Goal: Task Accomplishment & Management: Complete application form

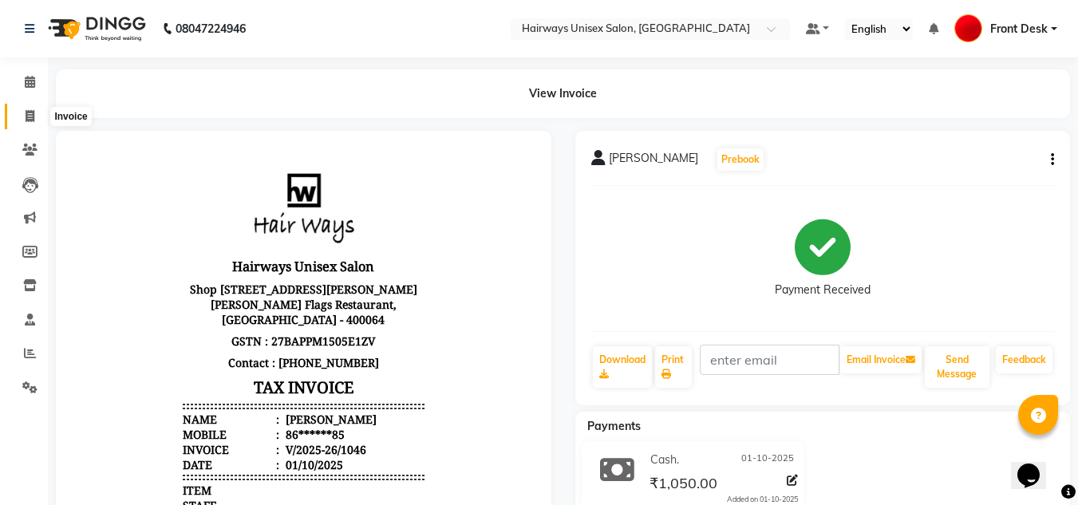
click at [28, 119] on icon at bounding box center [30, 116] width 9 height 12
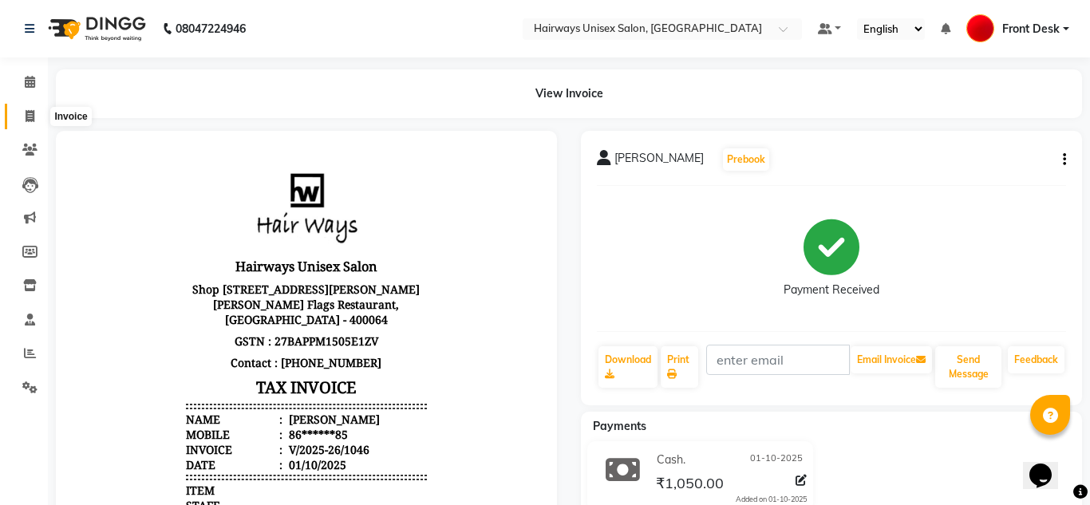
select select "786"
select select "service"
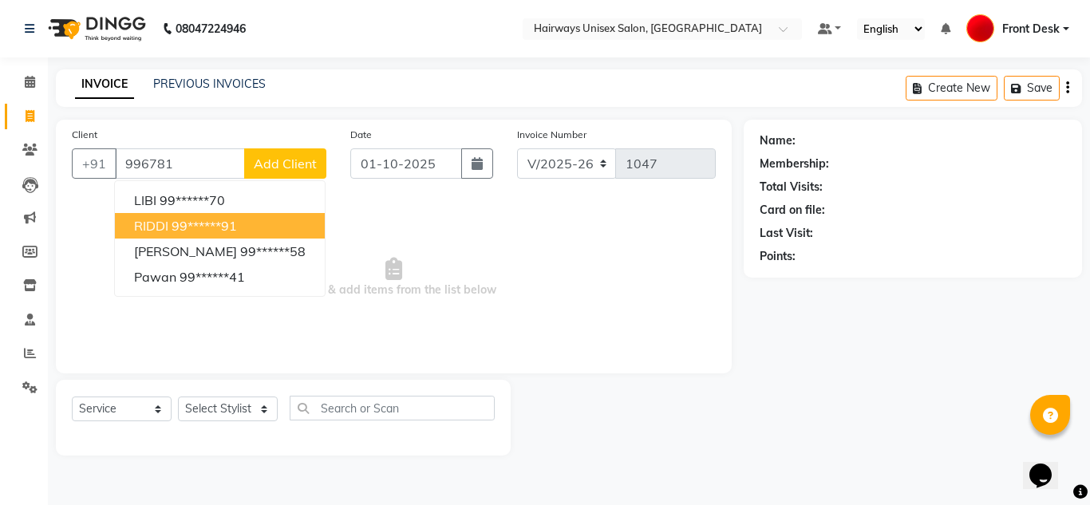
click at [189, 229] on ngb-highlight "99******91" at bounding box center [204, 226] width 65 height 16
type input "99******91"
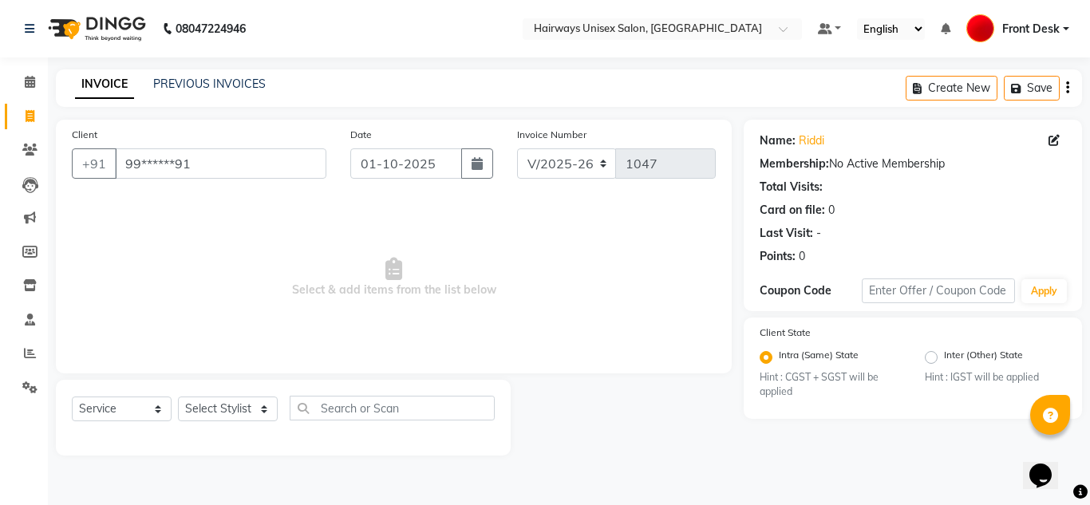
click at [605, 224] on span "Select & add items from the list below" at bounding box center [394, 278] width 644 height 160
click at [231, 415] on select "Select Stylist [PERSON_NAME] ALIM [PERSON_NAME] Front Desk [PERSON_NAME] [PERSO…" at bounding box center [228, 409] width 100 height 25
select select "54499"
click at [178, 397] on select "Select Stylist [PERSON_NAME] ALIM [PERSON_NAME] Front Desk [PERSON_NAME] [PERSO…" at bounding box center [228, 409] width 100 height 25
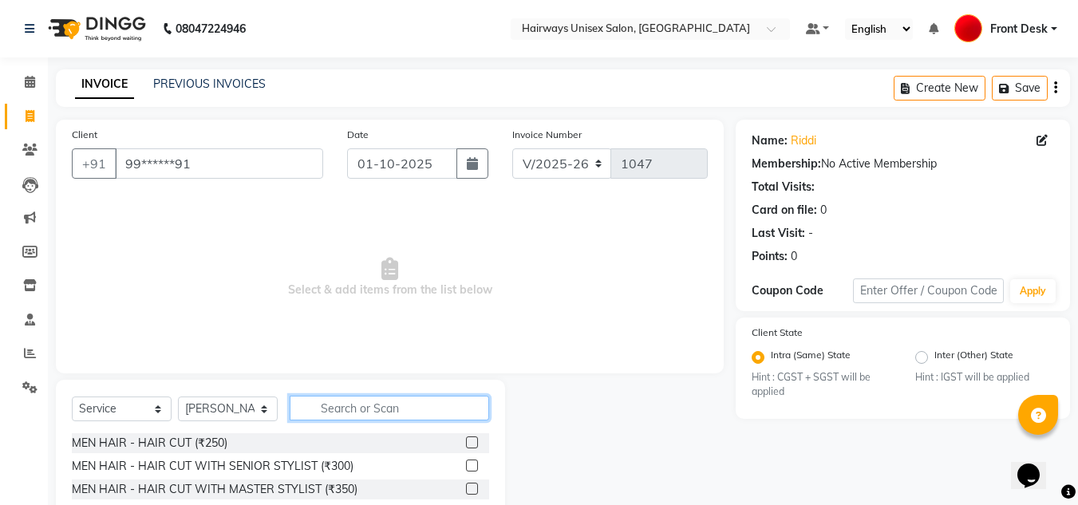
click at [436, 411] on input "text" at bounding box center [389, 408] width 199 height 25
type input "O"
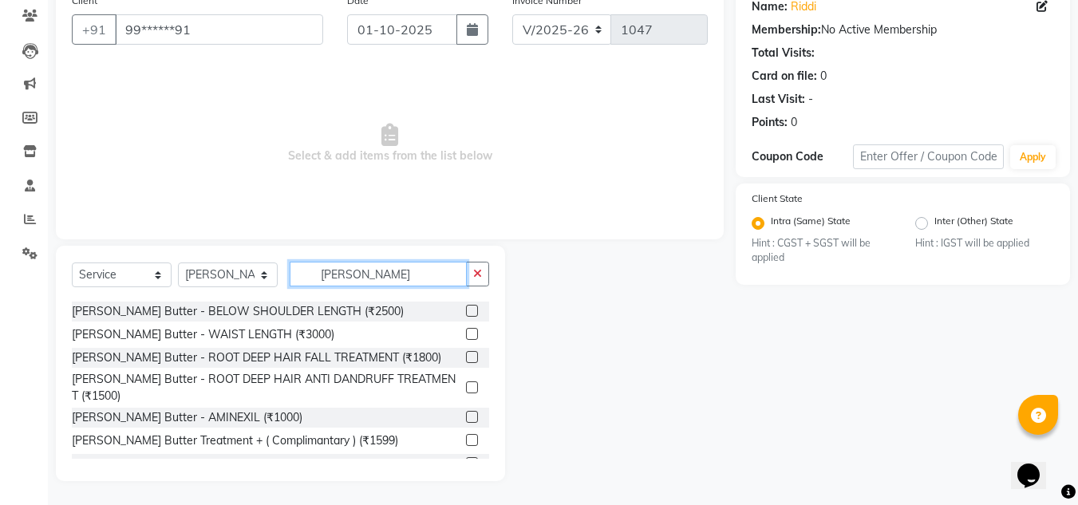
scroll to position [49, 0]
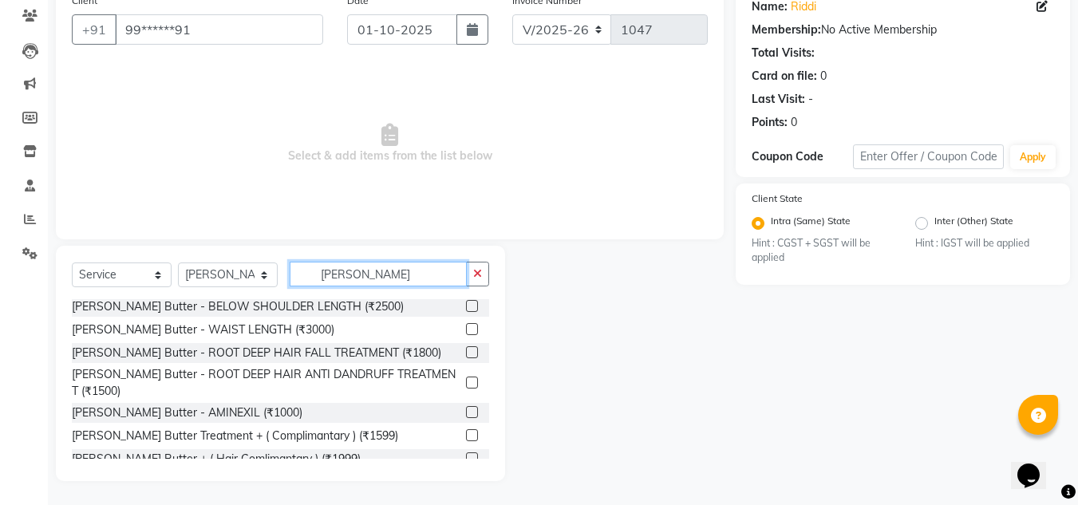
type input "SHEA"
click at [466, 354] on label at bounding box center [472, 352] width 12 height 12
click at [466, 354] on input "checkbox" at bounding box center [471, 353] width 10 height 10
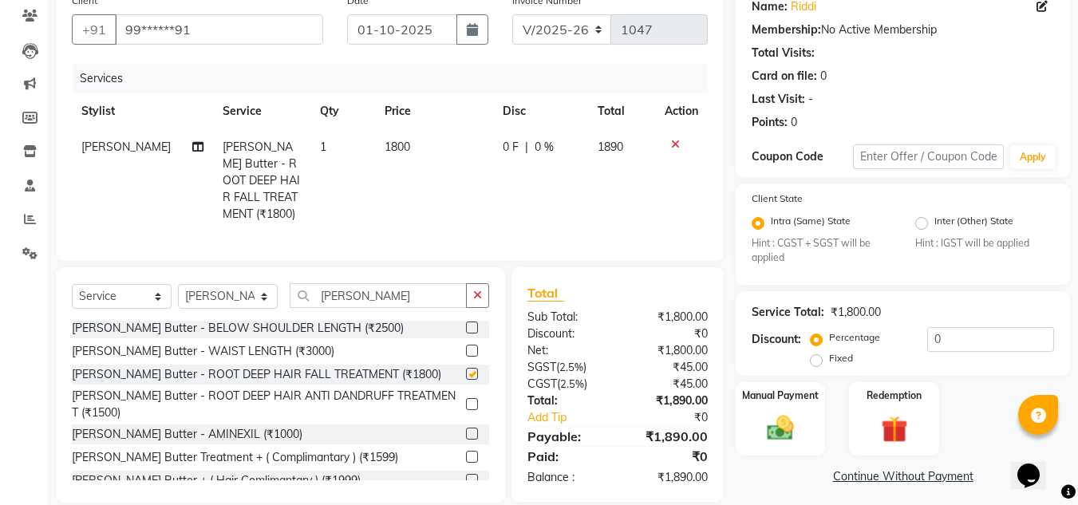
checkbox input "false"
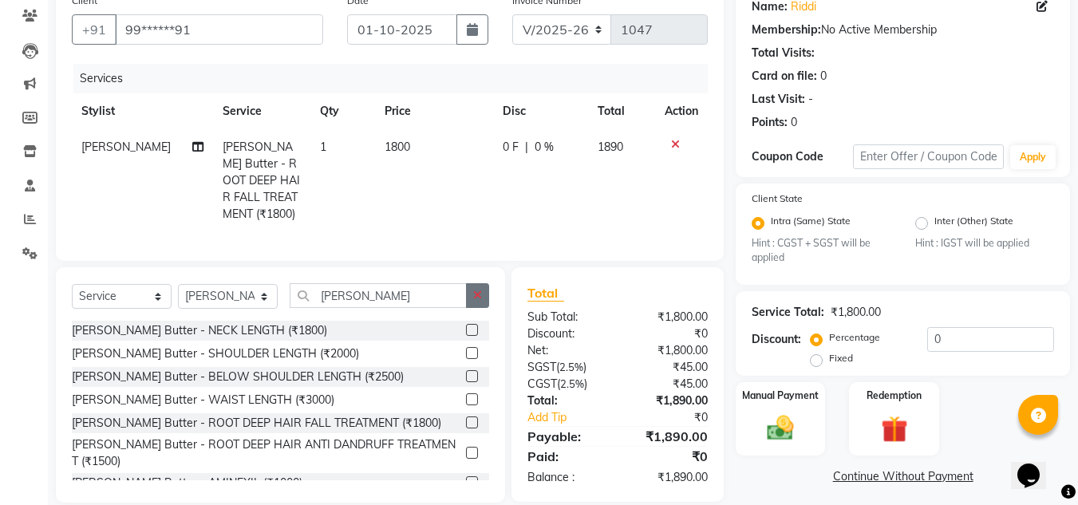
click at [484, 295] on button "button" at bounding box center [477, 295] width 23 height 25
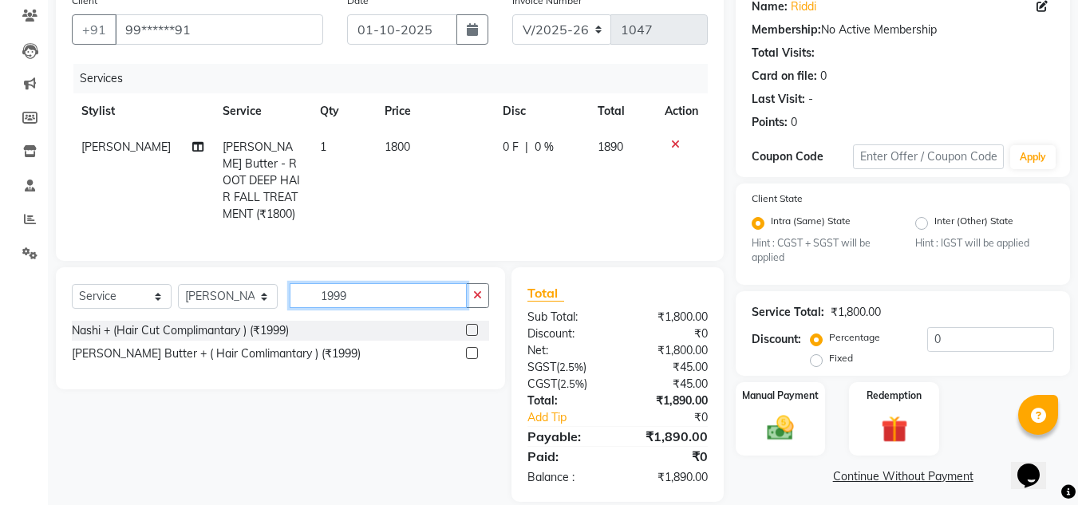
type input "1999"
click at [474, 347] on label at bounding box center [472, 353] width 12 height 12
click at [474, 349] on input "checkbox" at bounding box center [471, 354] width 10 height 10
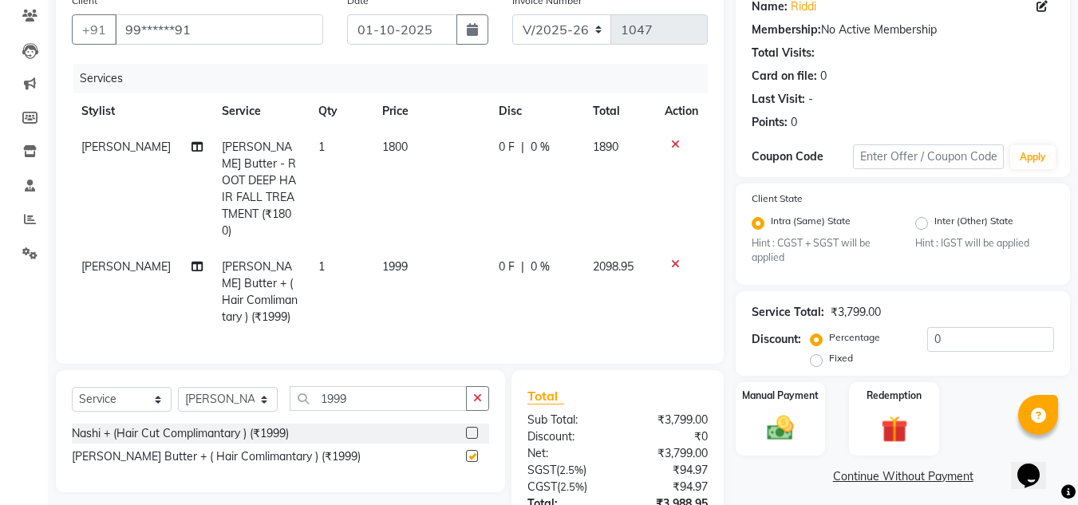
checkbox input "false"
click at [539, 143] on span "0 %" at bounding box center [540, 147] width 19 height 17
select select "54499"
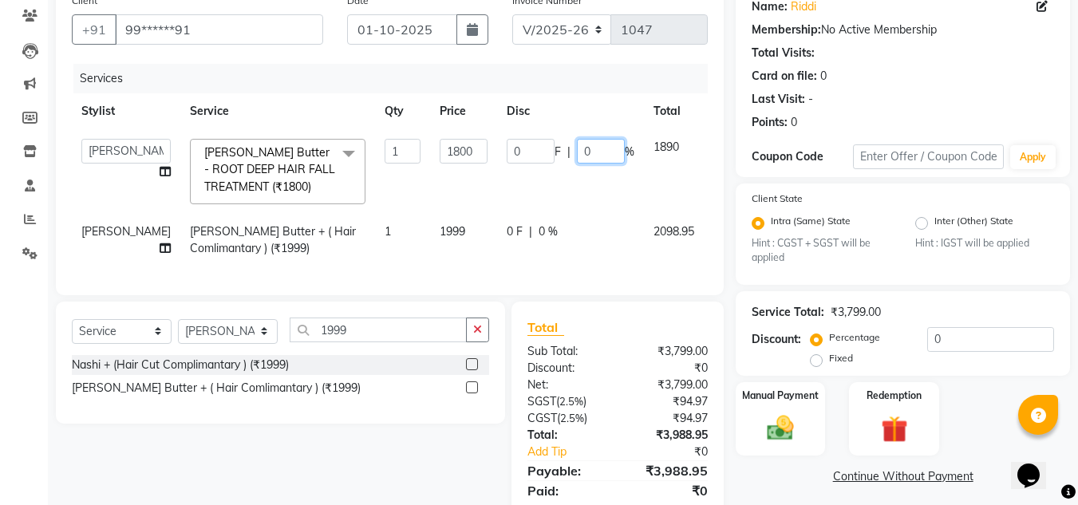
drag, startPoint x: 559, startPoint y: 148, endPoint x: 528, endPoint y: 147, distance: 31.2
click at [577, 147] on input "0" at bounding box center [601, 151] width 48 height 25
type input "20"
click at [520, 183] on td "0 F | 20 %" at bounding box center [570, 171] width 147 height 85
select select "54499"
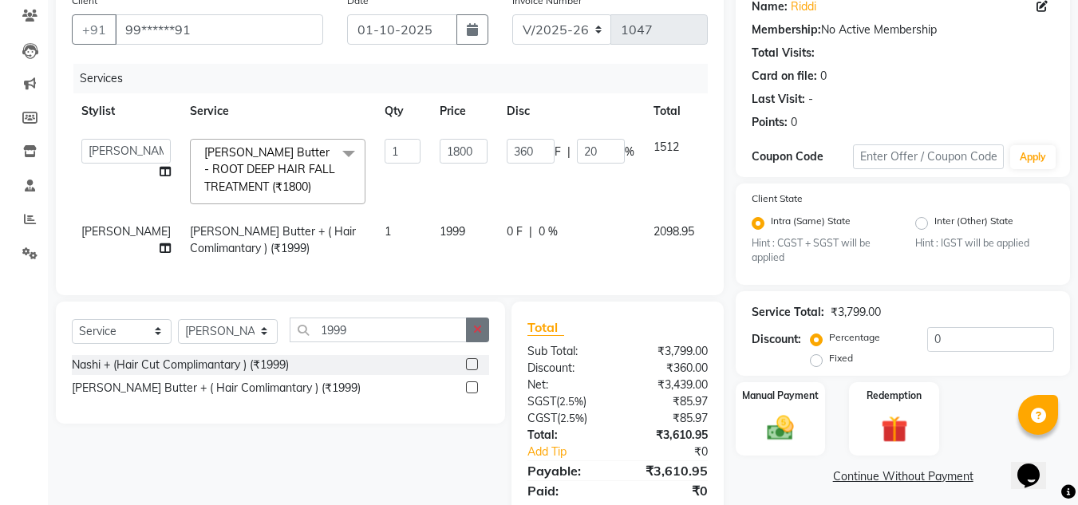
click at [472, 342] on button "button" at bounding box center [477, 330] width 23 height 25
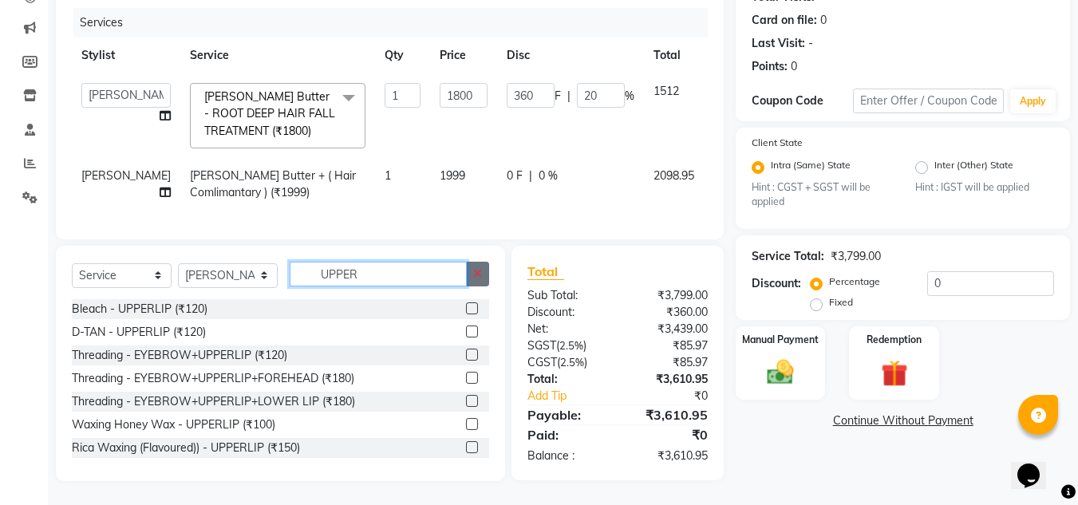
type input "UPPER"
click at [489, 280] on button "button" at bounding box center [477, 274] width 23 height 25
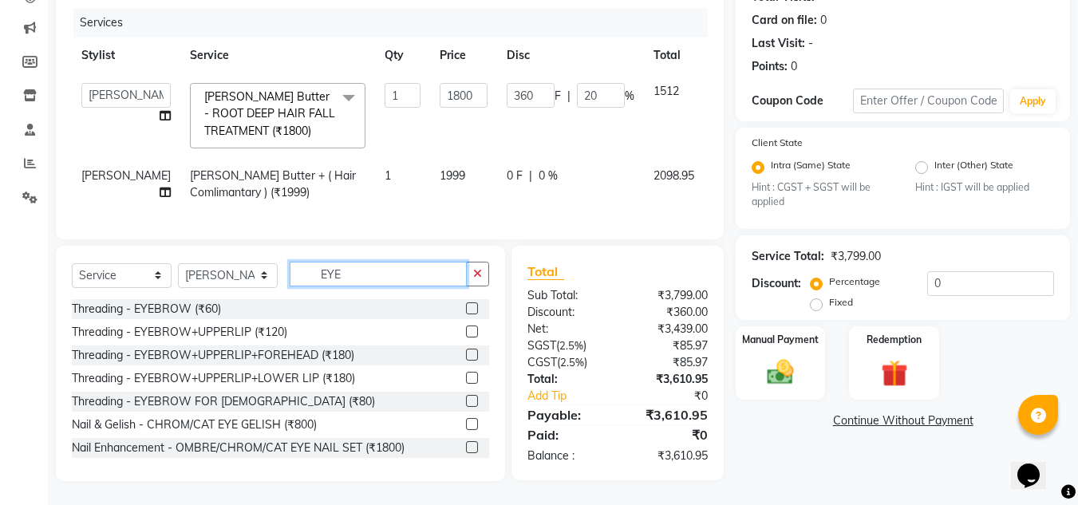
type input "EYE"
click at [466, 314] on label at bounding box center [472, 308] width 12 height 12
click at [466, 314] on input "checkbox" at bounding box center [471, 309] width 10 height 10
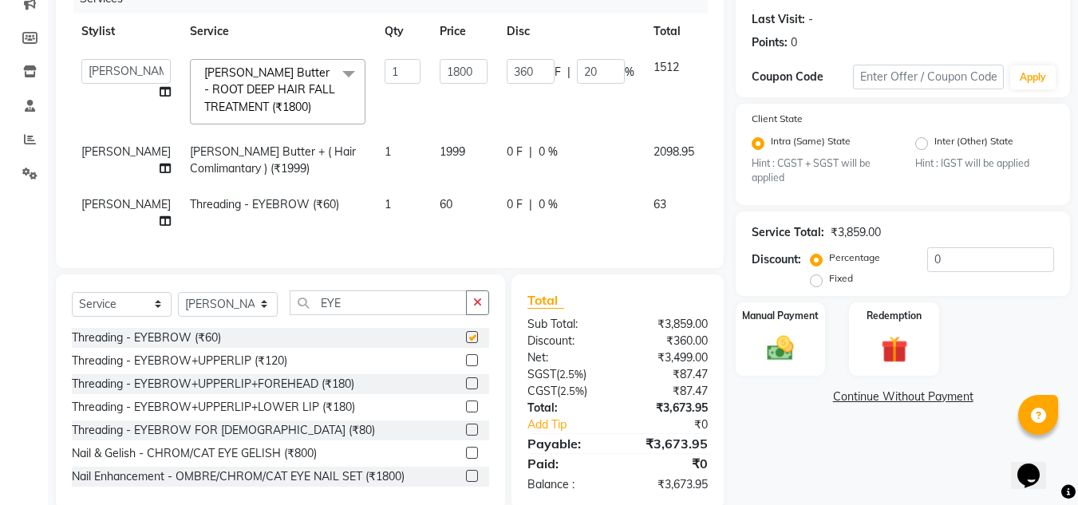
checkbox input "false"
click at [539, 213] on span "0 %" at bounding box center [548, 204] width 19 height 17
select select "54499"
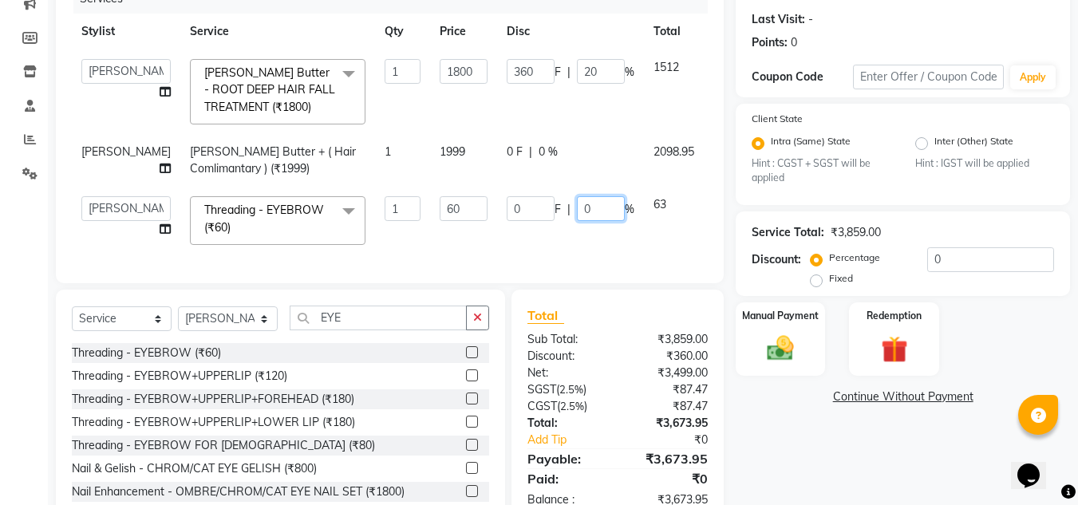
click at [577, 221] on input "0" at bounding box center [601, 208] width 48 height 25
type input "20"
click at [559, 247] on td "0 F | 20 %" at bounding box center [570, 221] width 147 height 68
select select "54499"
click at [792, 346] on img at bounding box center [780, 349] width 45 height 32
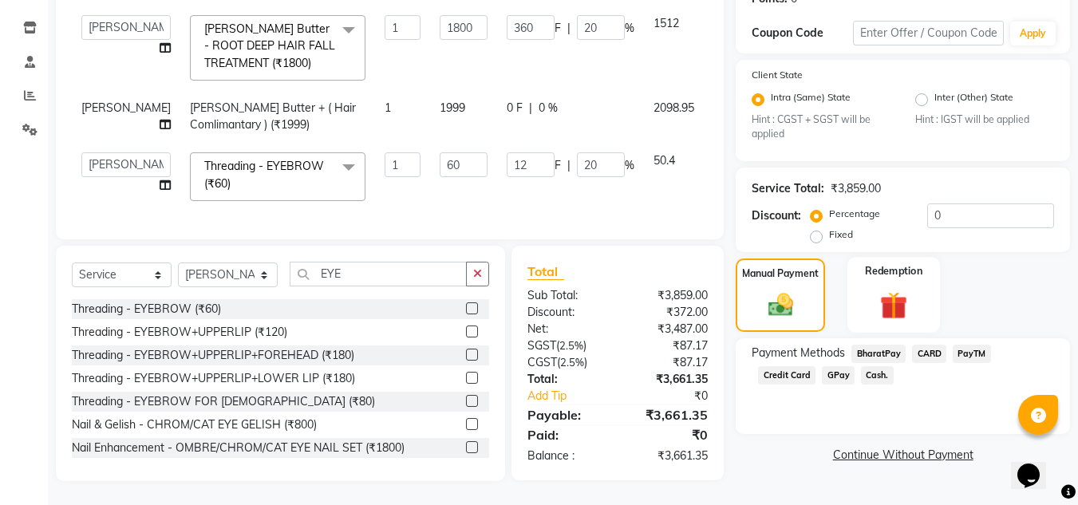
scroll to position [286, 0]
click at [861, 366] on span "Cash." at bounding box center [877, 375] width 33 height 18
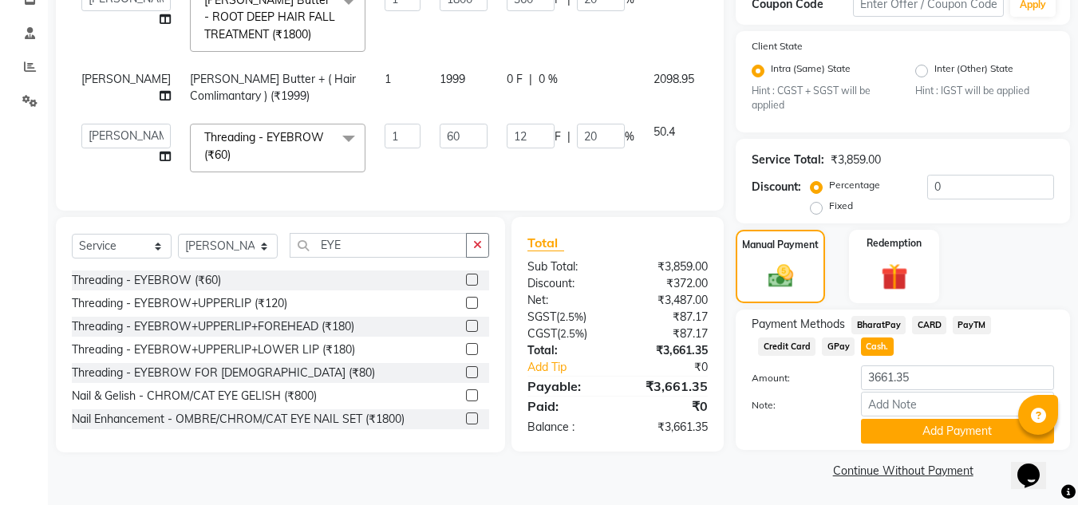
click at [936, 323] on span "CARD" at bounding box center [929, 325] width 34 height 18
click at [902, 439] on button "Add Payment" at bounding box center [957, 431] width 193 height 25
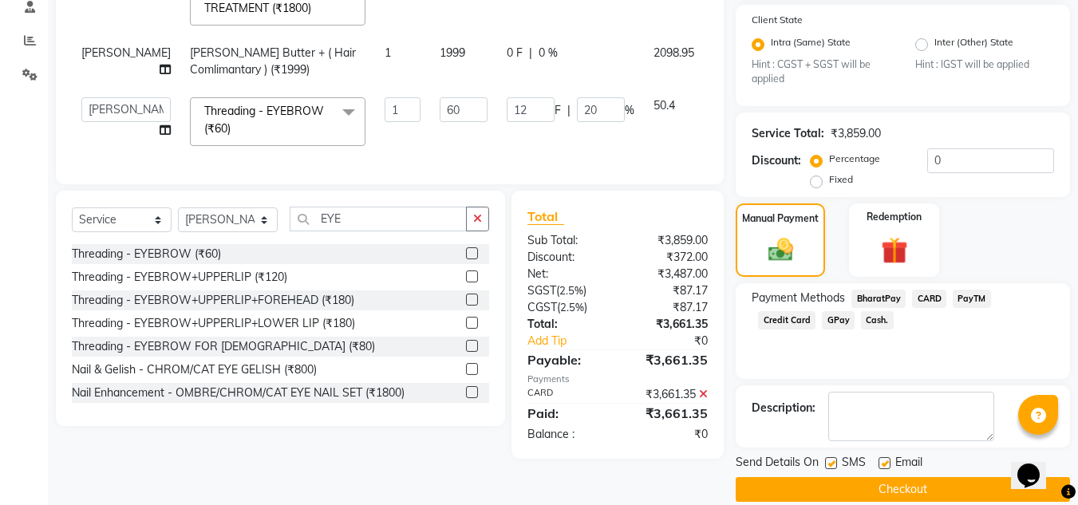
scroll to position [334, 0]
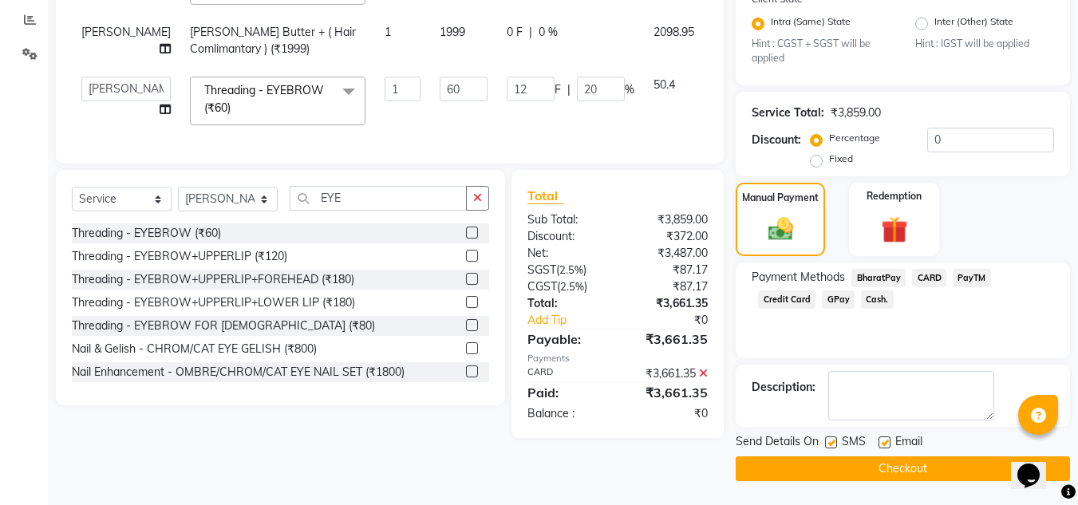
click at [893, 476] on button "Checkout" at bounding box center [903, 468] width 334 height 25
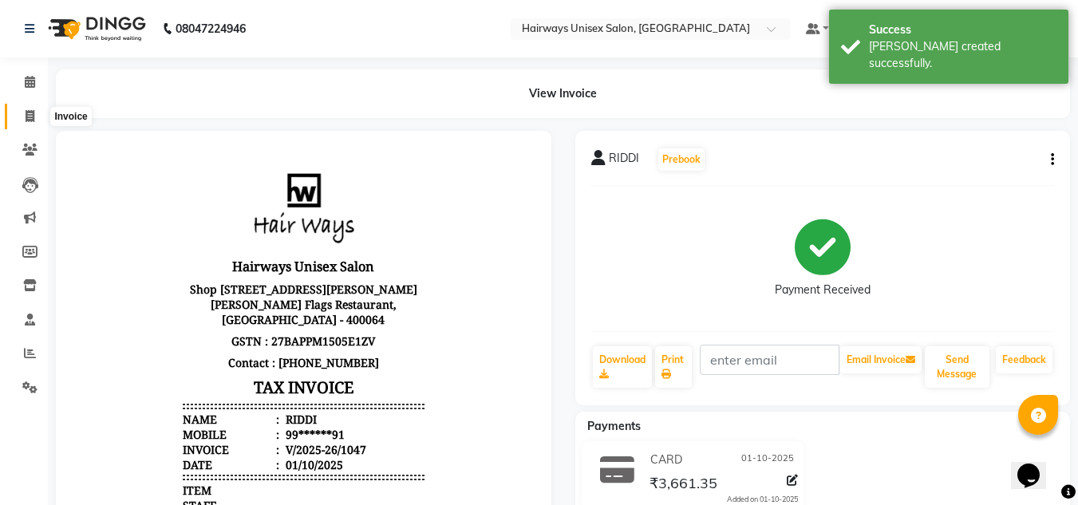
click at [20, 120] on span at bounding box center [30, 117] width 28 height 18
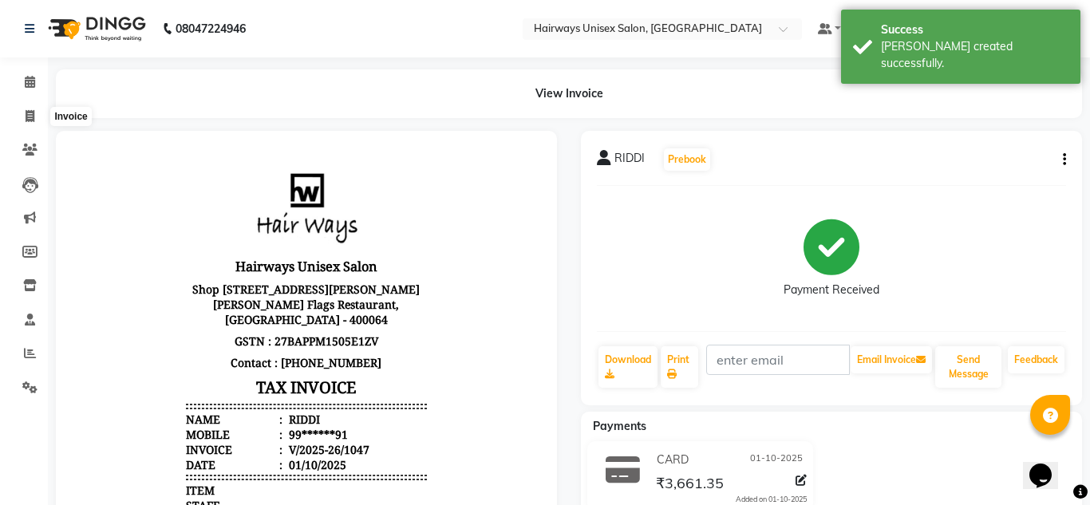
select select "786"
select select "service"
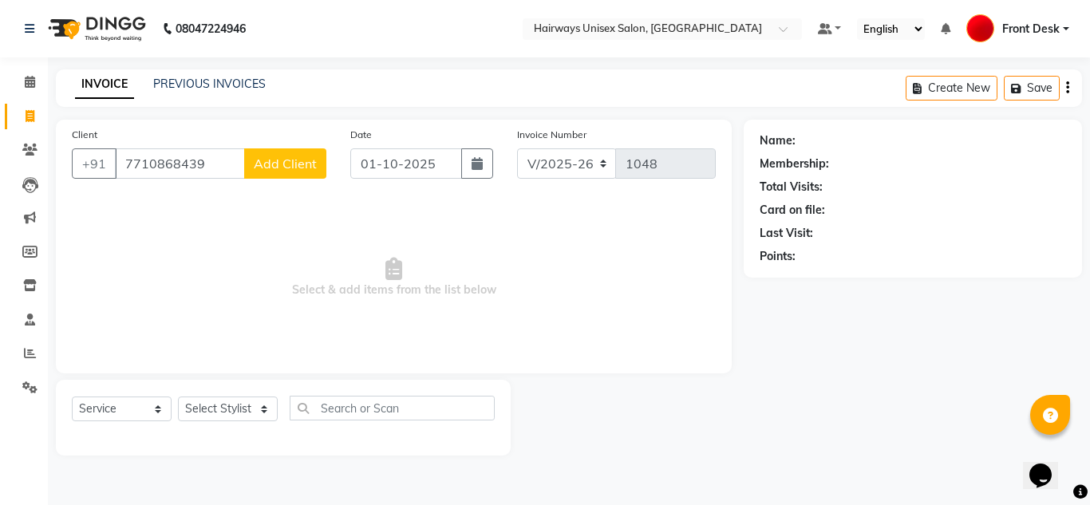
type input "7710868439"
click at [298, 166] on span "Add Client" at bounding box center [285, 164] width 63 height 16
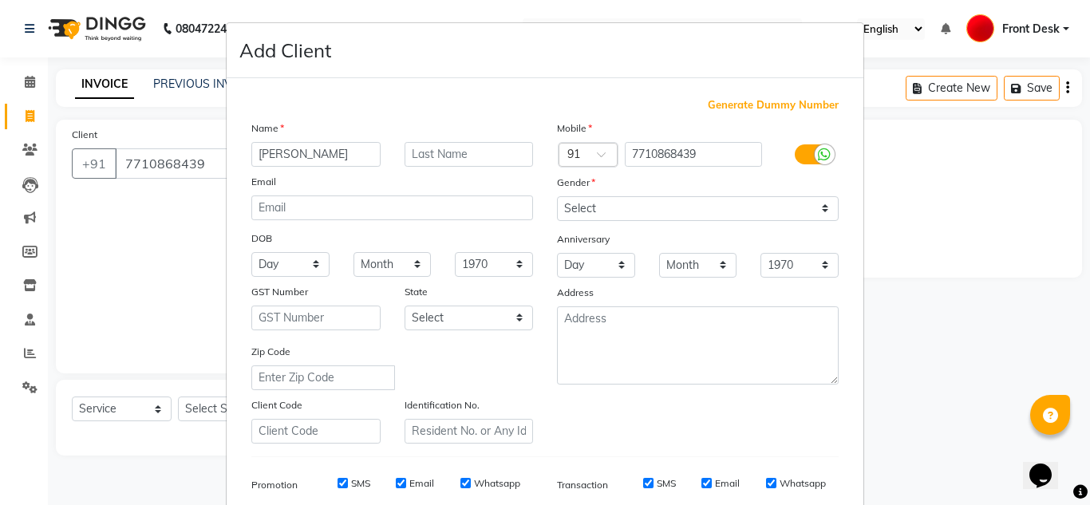
type input "VAISHALI"
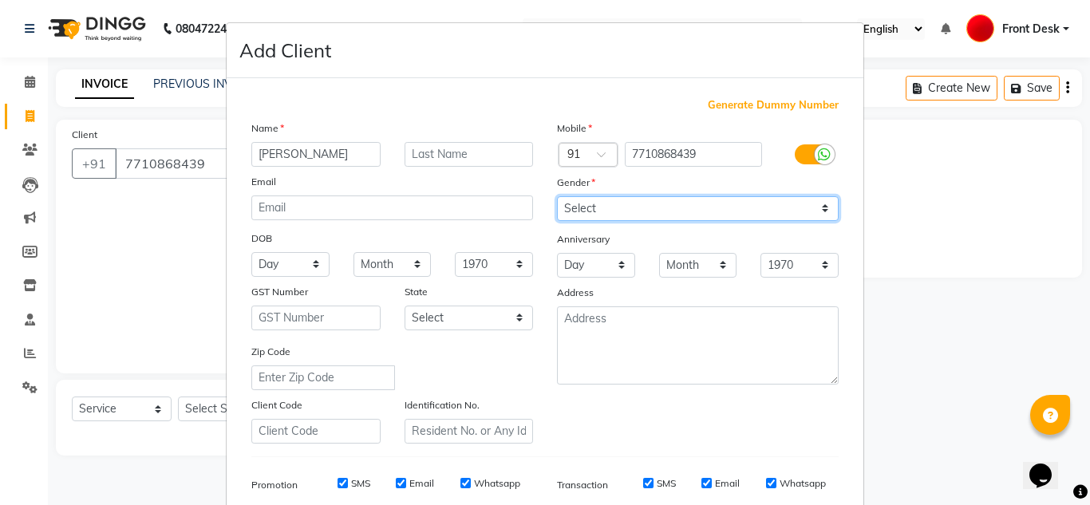
click at [602, 202] on select "Select Male Female Other Prefer Not To Say" at bounding box center [698, 208] width 282 height 25
select select "female"
click at [557, 196] on select "Select Male Female Other Prefer Not To Say" at bounding box center [698, 208] width 282 height 25
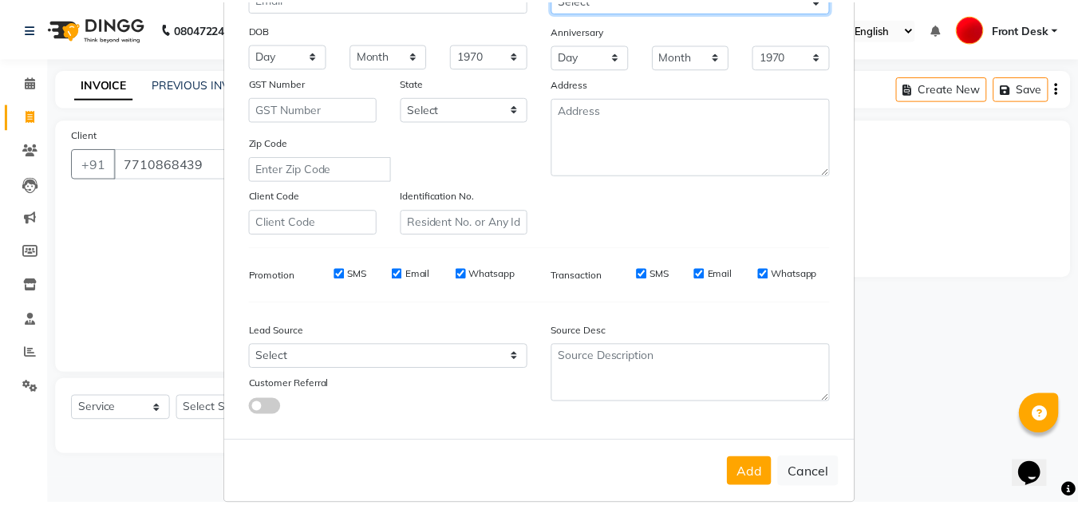
scroll to position [231, 0]
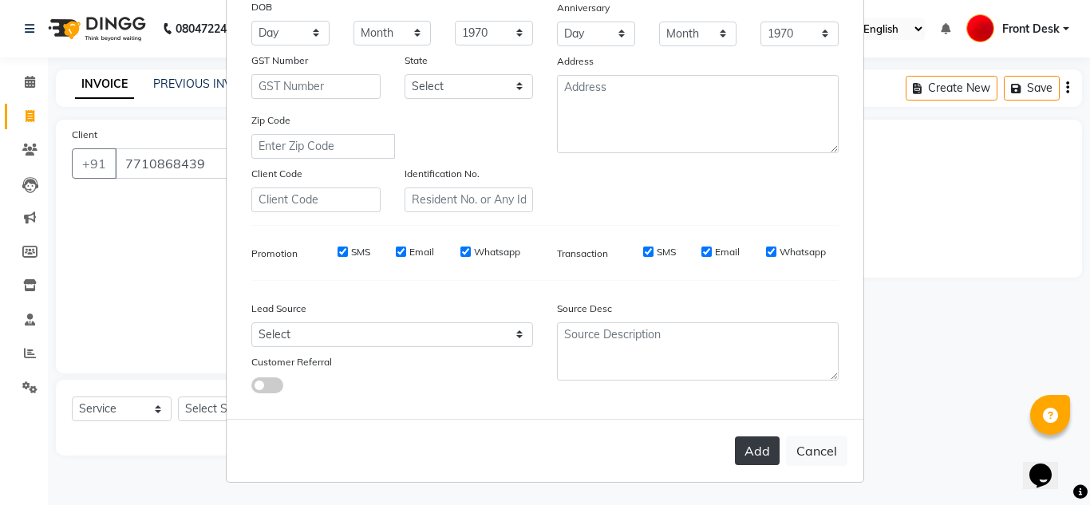
click at [768, 453] on button "Add" at bounding box center [757, 450] width 45 height 29
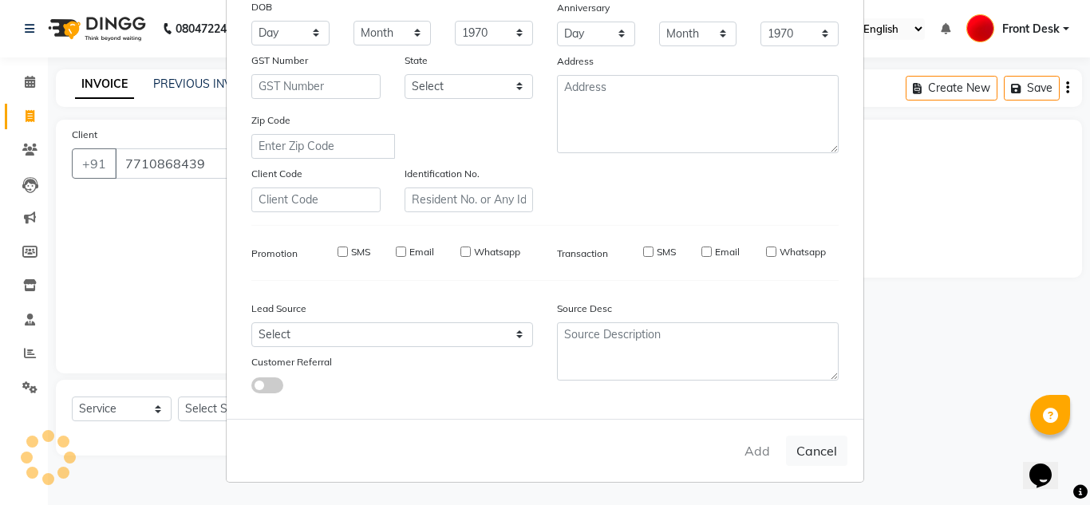
type input "77******39"
select select
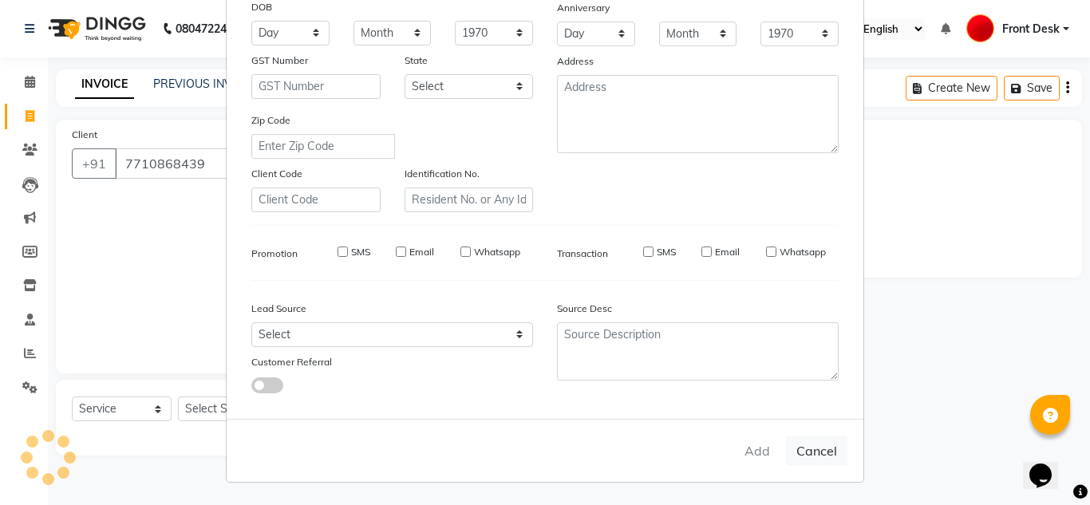
select select
checkbox input "false"
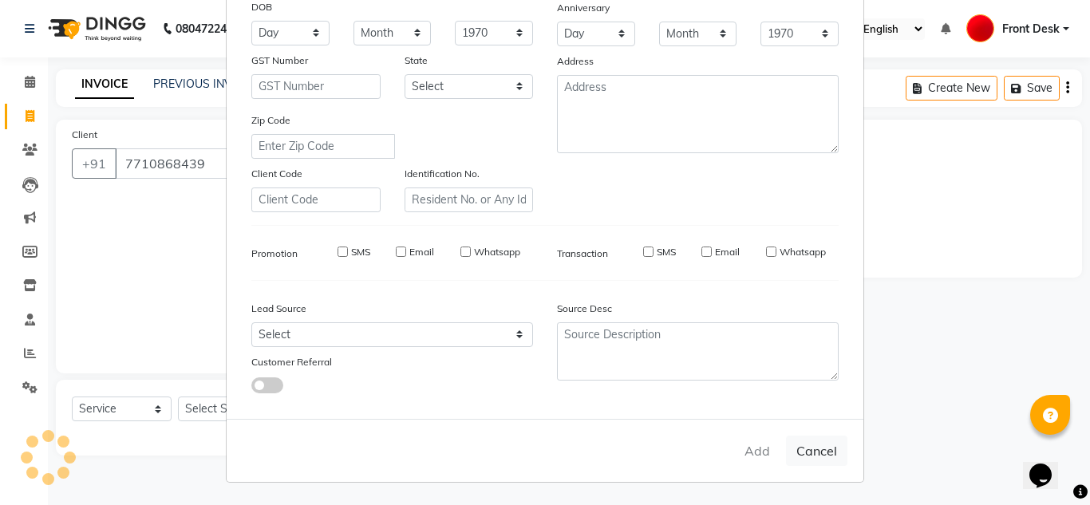
checkbox input "false"
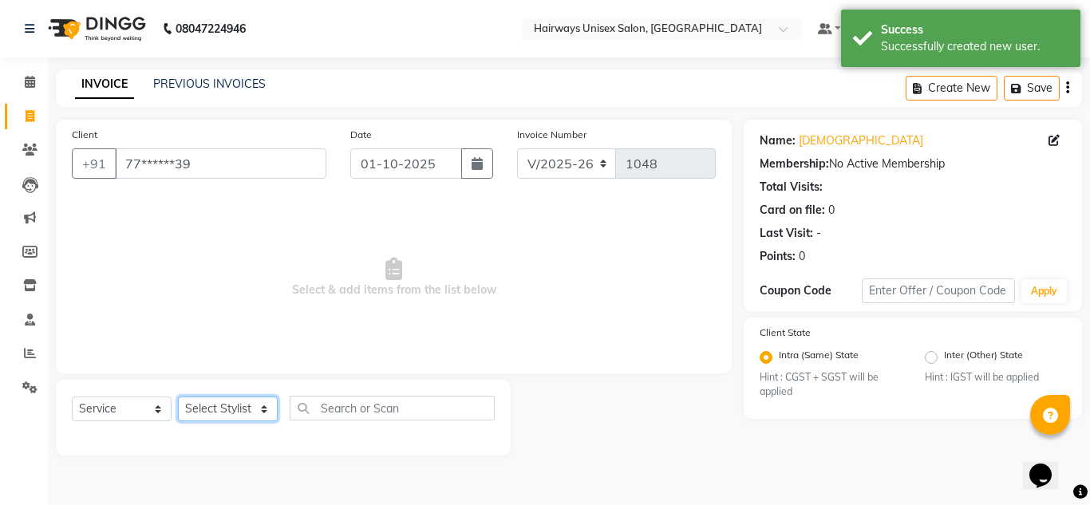
click at [191, 404] on select "Select Stylist [PERSON_NAME] ALIM [PERSON_NAME] Front Desk [PERSON_NAME] [PERSO…" at bounding box center [228, 409] width 100 height 25
select select "13248"
click at [178, 397] on select "Select Stylist [PERSON_NAME] ALIM [PERSON_NAME] Front Desk [PERSON_NAME] [PERSO…" at bounding box center [228, 409] width 100 height 25
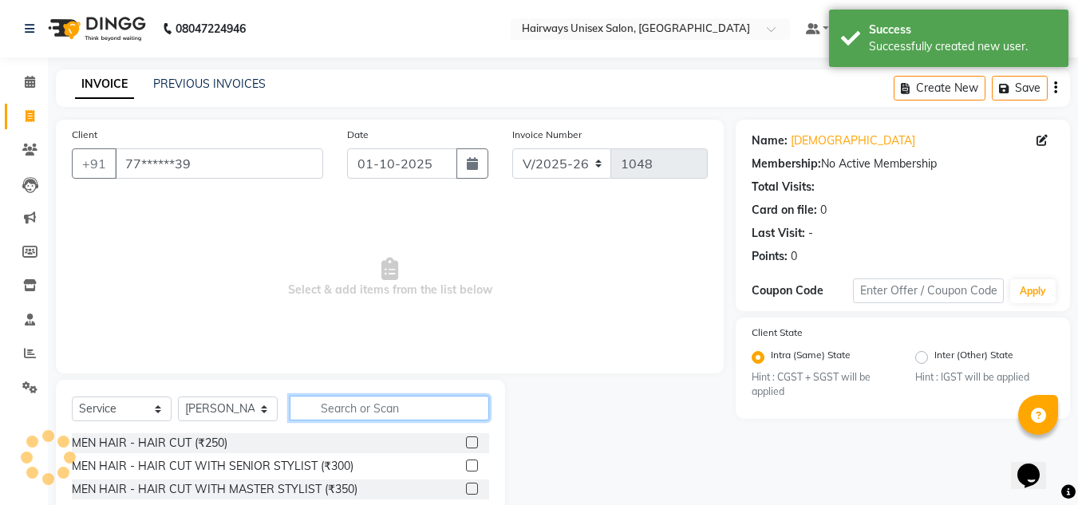
click at [431, 416] on input "text" at bounding box center [389, 408] width 199 height 25
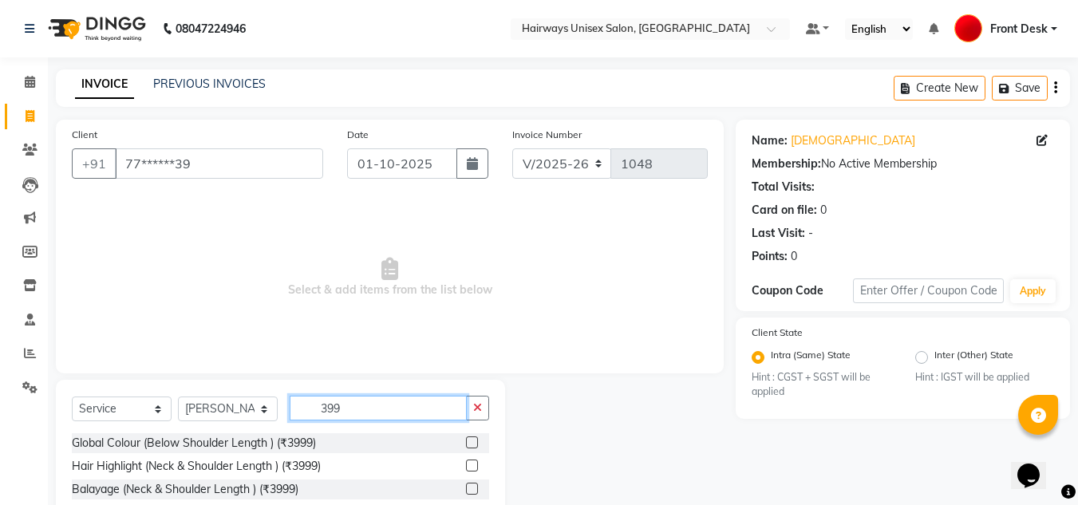
type input "399"
click at [470, 443] on label at bounding box center [472, 442] width 12 height 12
click at [470, 443] on input "checkbox" at bounding box center [471, 443] width 10 height 10
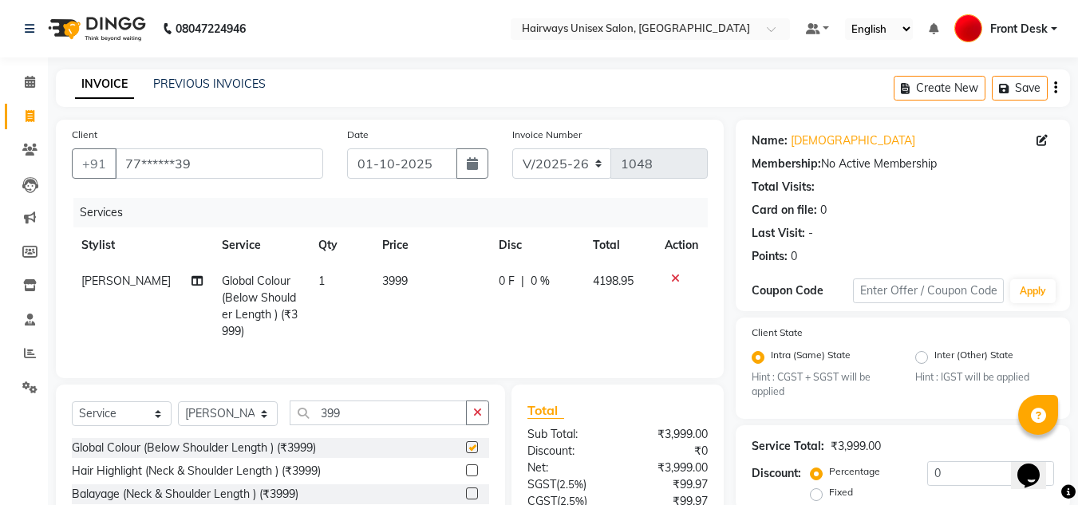
checkbox input "false"
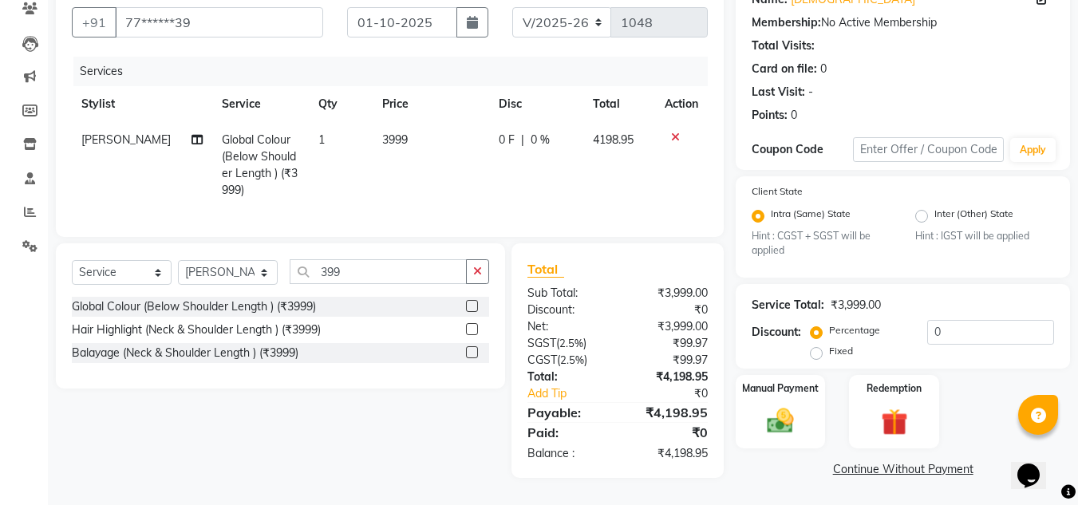
scroll to position [150, 0]
click at [405, 128] on td "3999" at bounding box center [431, 165] width 117 height 86
select select "13248"
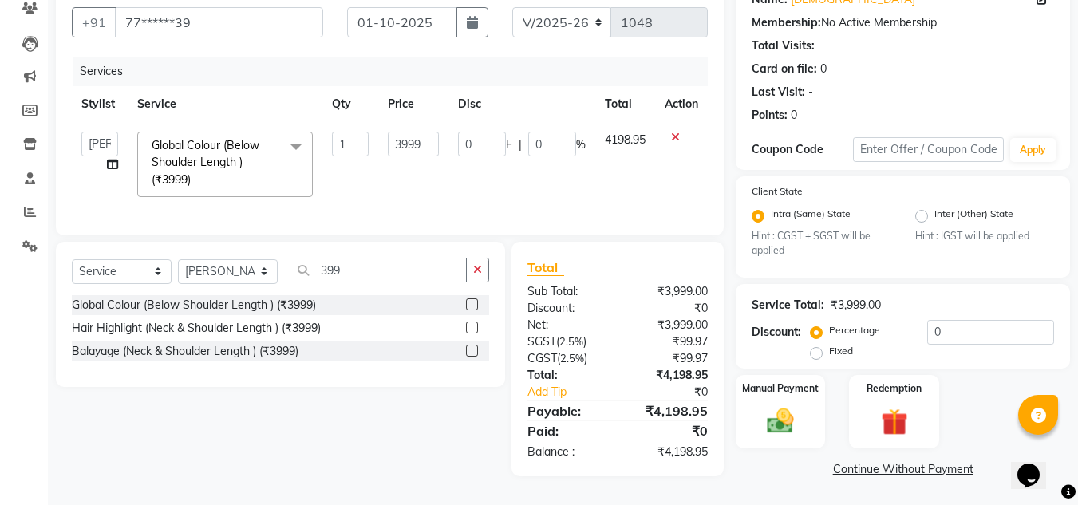
scroll to position [148, 0]
click at [413, 132] on input "3999" at bounding box center [413, 144] width 51 height 25
type input "3809"
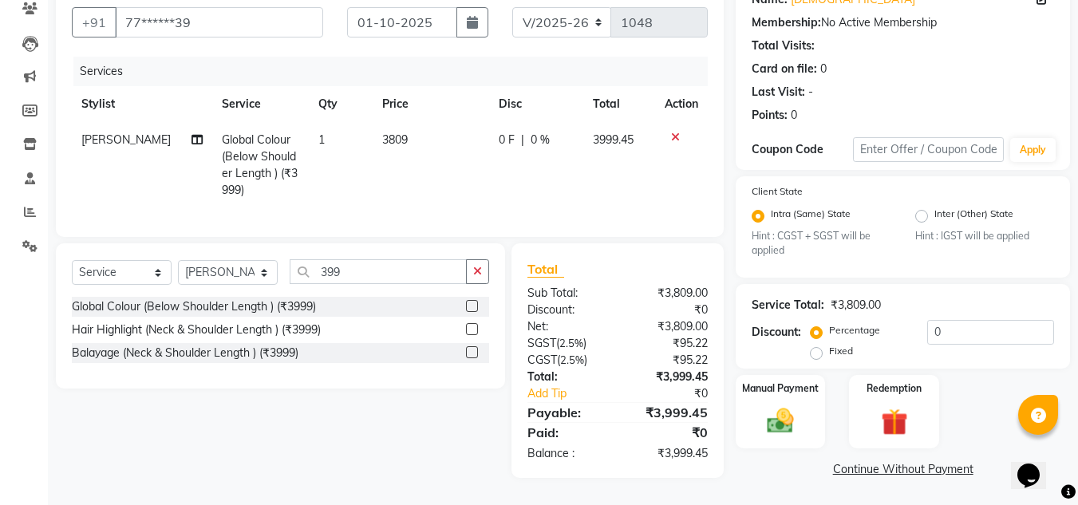
click at [440, 176] on td "3809" at bounding box center [431, 165] width 117 height 86
select select "13248"
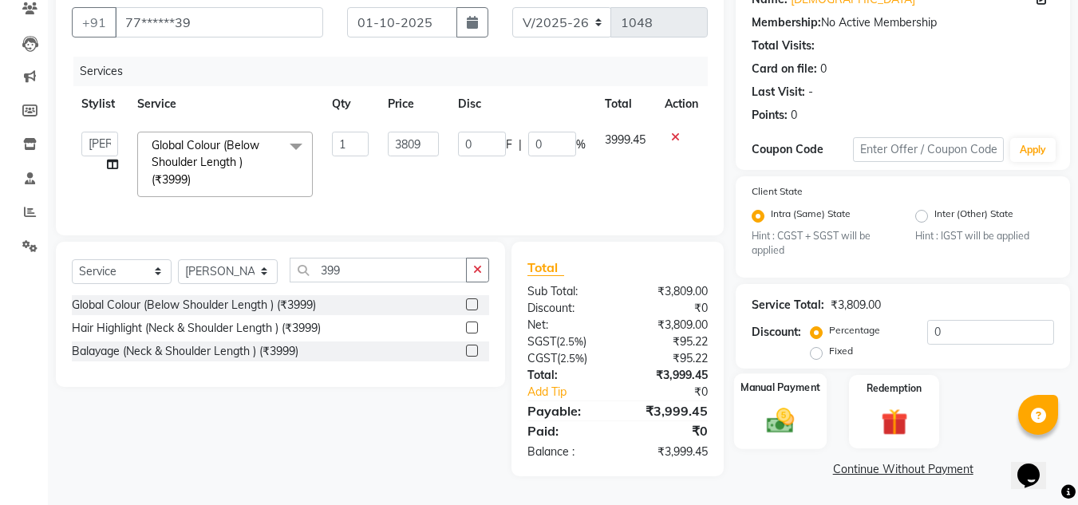
click at [786, 405] on img at bounding box center [780, 421] width 45 height 32
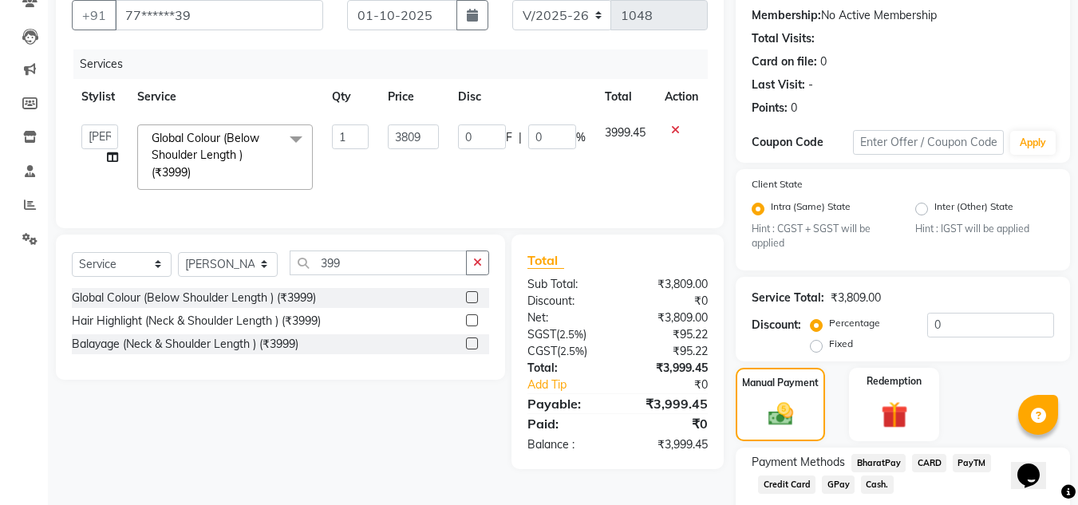
click at [822, 488] on span "GPay" at bounding box center [838, 485] width 33 height 18
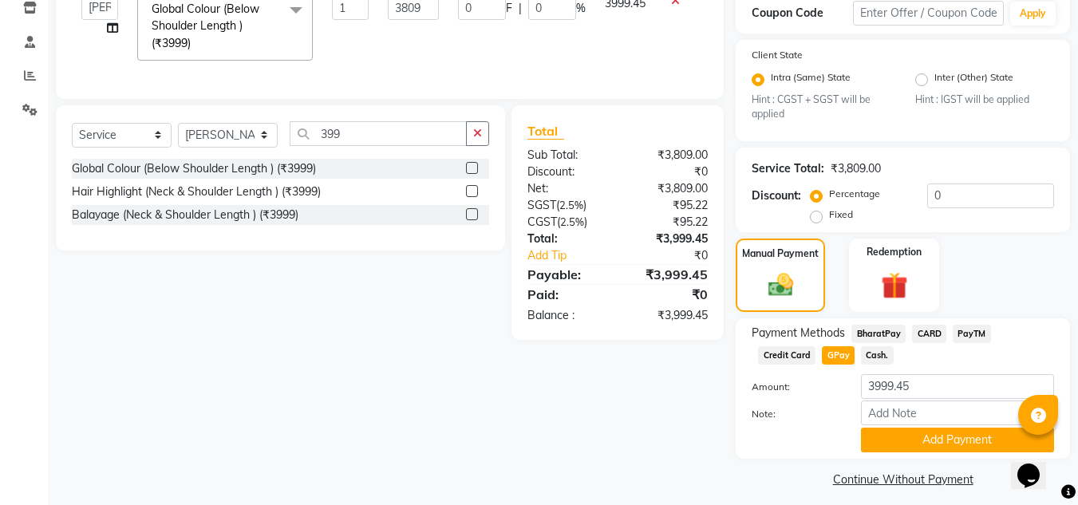
scroll to position [288, 0]
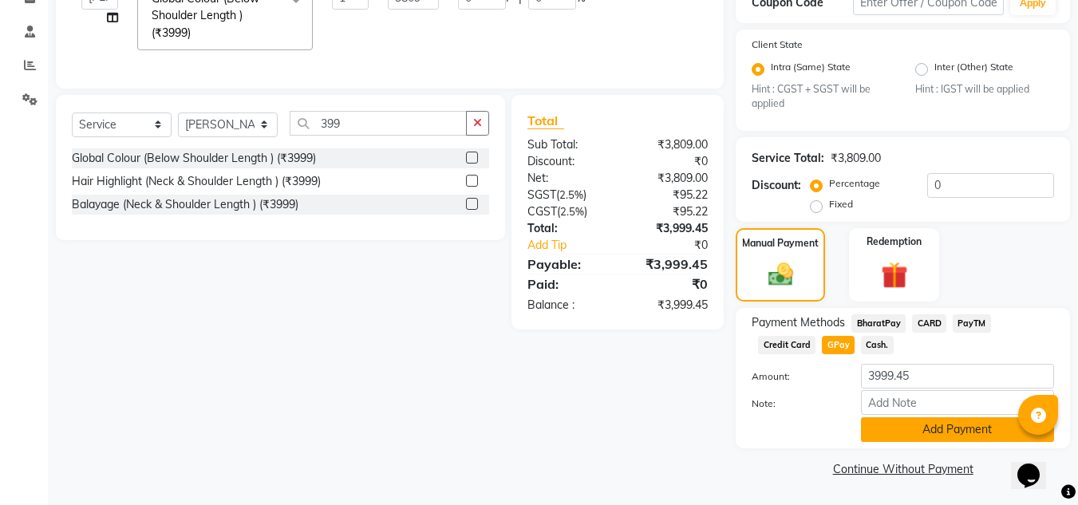
click at [918, 428] on button "Add Payment" at bounding box center [957, 429] width 193 height 25
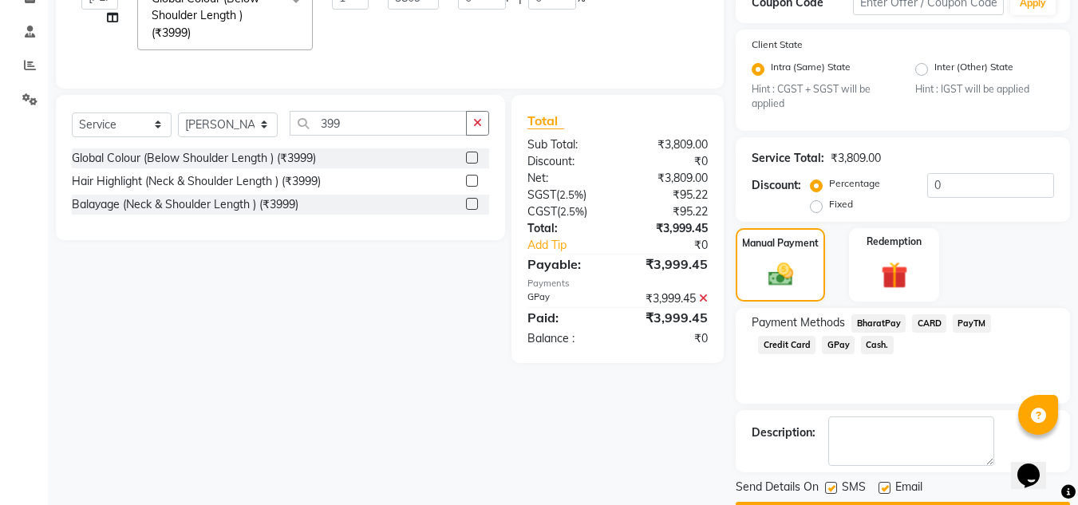
scroll to position [334, 0]
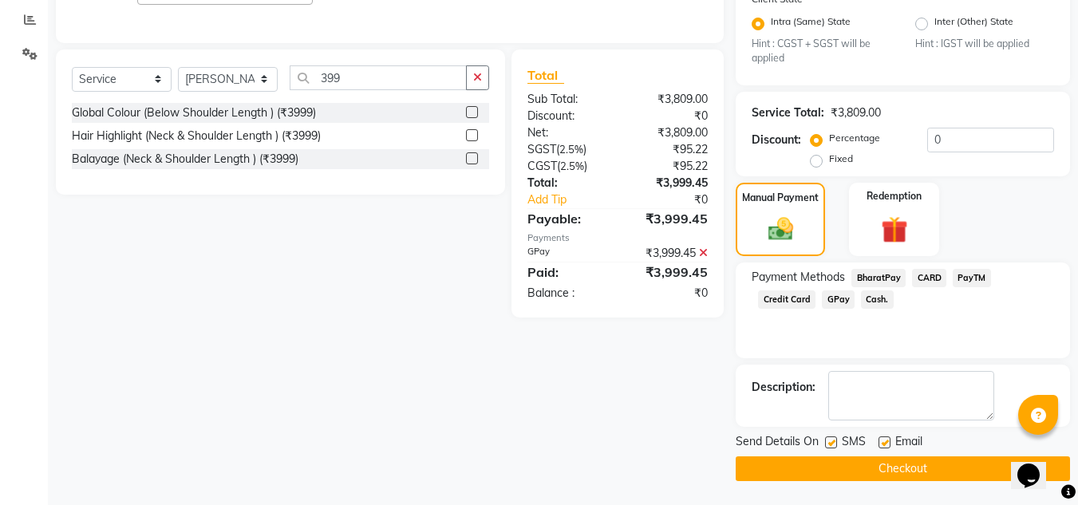
click at [837, 468] on button "Checkout" at bounding box center [903, 468] width 334 height 25
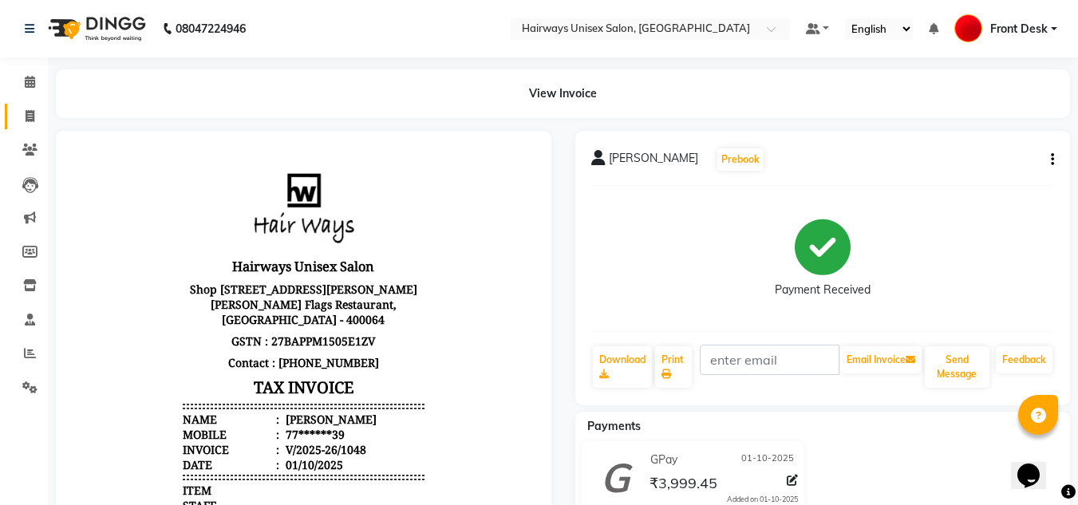
click at [26, 106] on link "Invoice" at bounding box center [24, 117] width 38 height 26
select select "service"
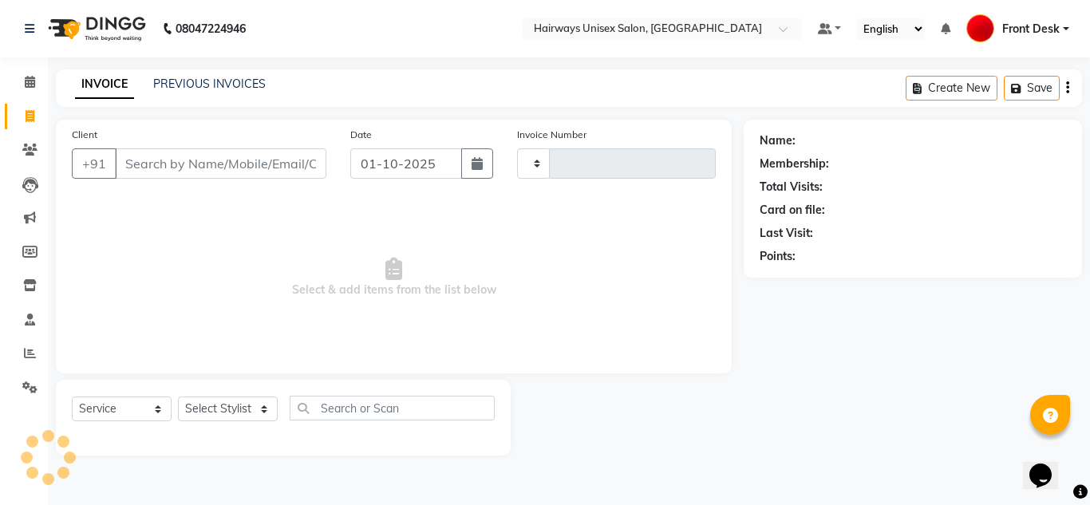
type input "1049"
select select "786"
type input "S"
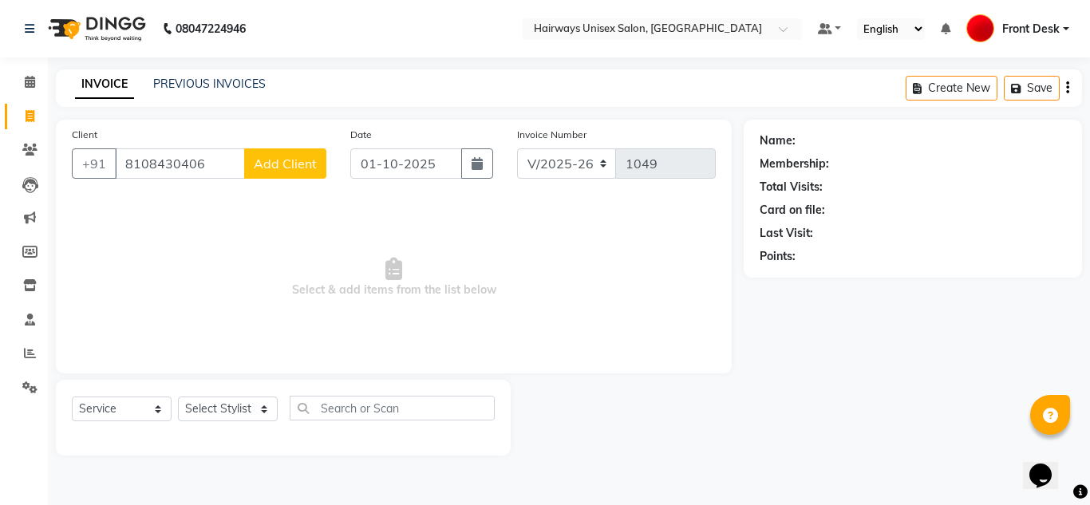
type input "8108430406"
click at [309, 171] on span "Add Client" at bounding box center [285, 164] width 63 height 16
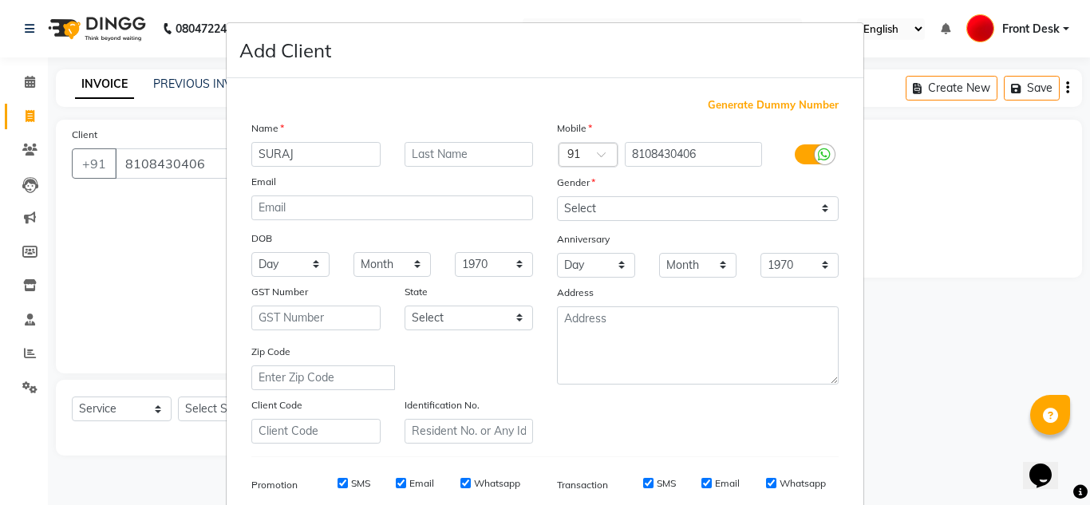
type input "SURAJ"
click at [475, 156] on input "text" at bounding box center [469, 154] width 129 height 25
type input "CHAUHAN"
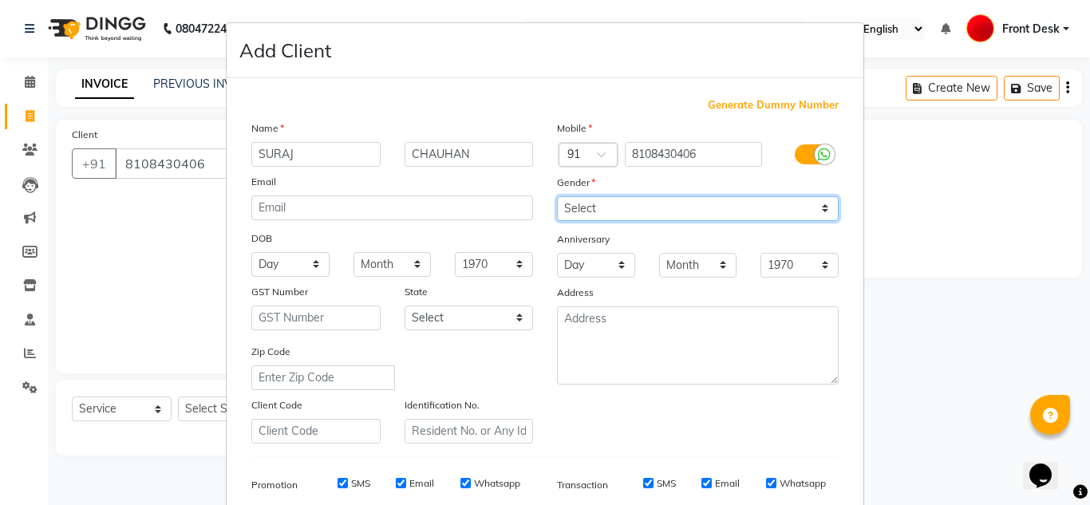
click at [756, 219] on select "Select Male Female Other Prefer Not To Say" at bounding box center [698, 208] width 282 height 25
select select "male"
click at [557, 196] on select "Select Male Female Other Prefer Not To Say" at bounding box center [698, 208] width 282 height 25
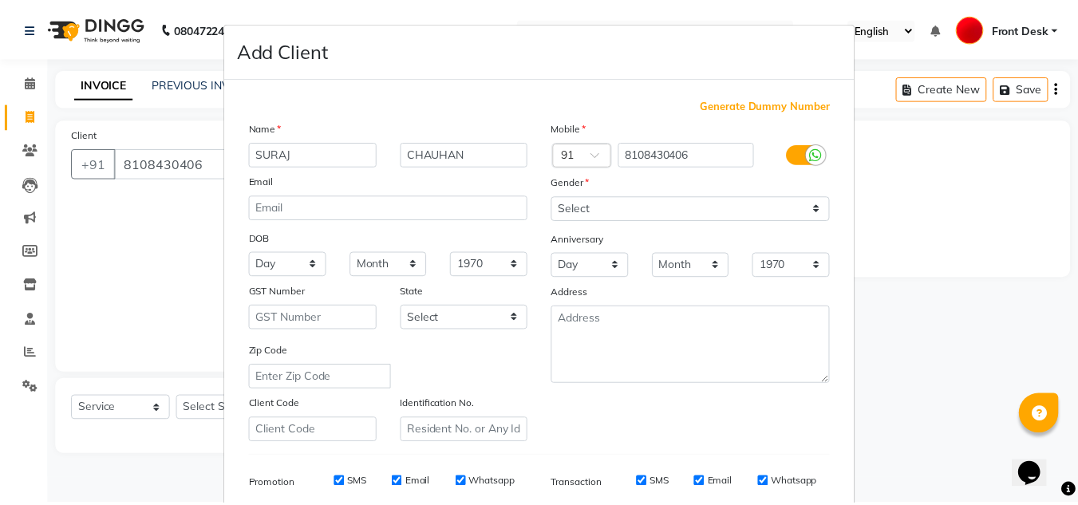
scroll to position [231, 0]
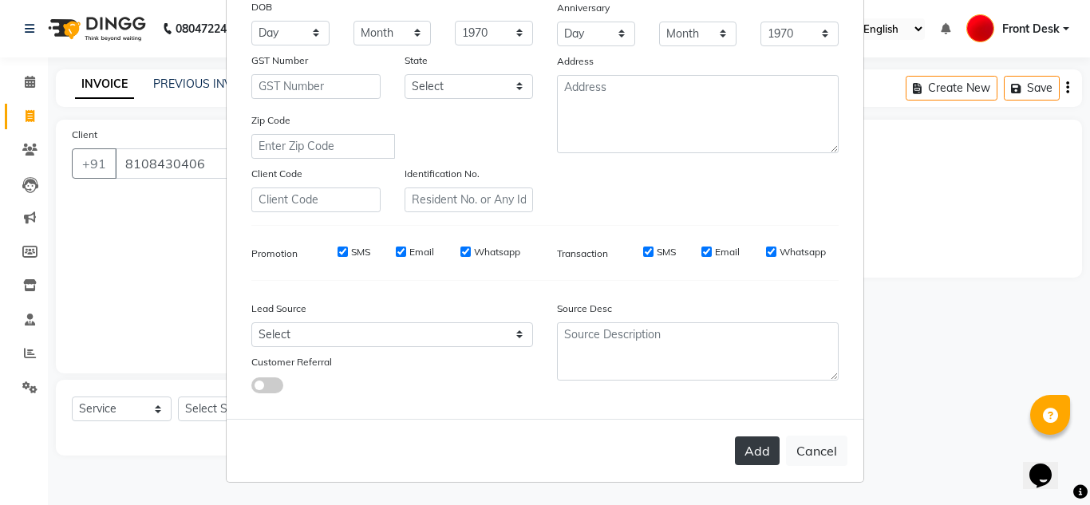
click at [741, 446] on button "Add" at bounding box center [757, 450] width 45 height 29
type input "81******06"
select select
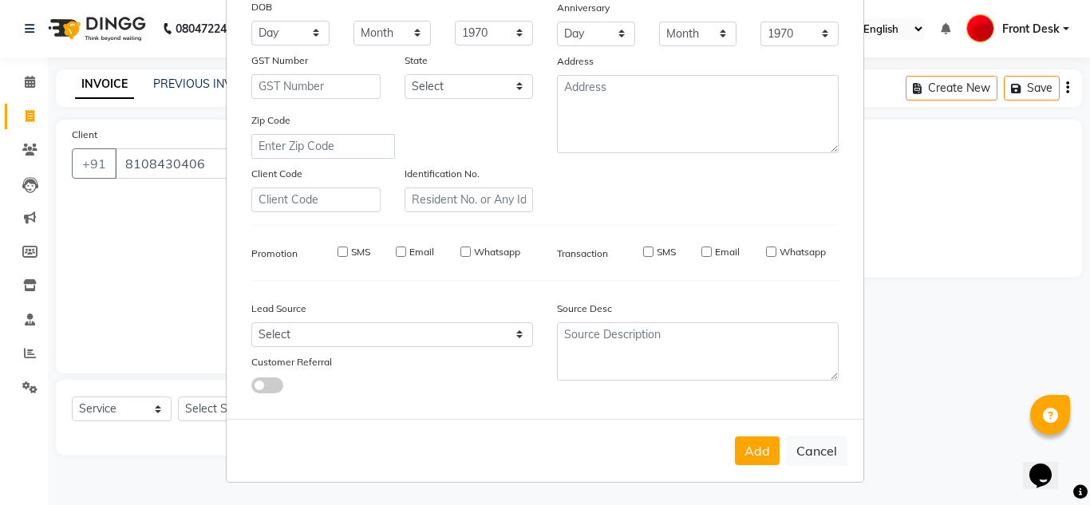
select select
checkbox input "false"
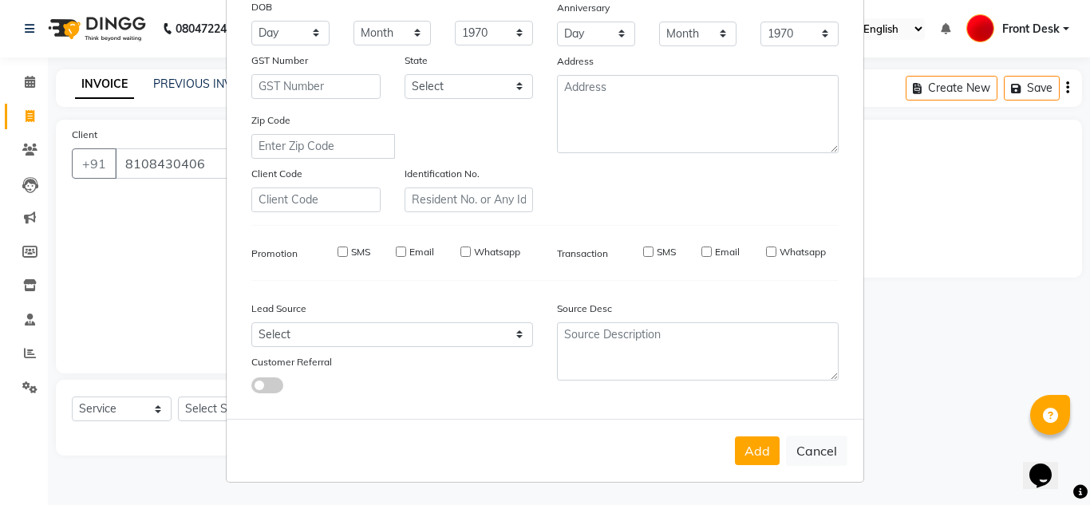
checkbox input "false"
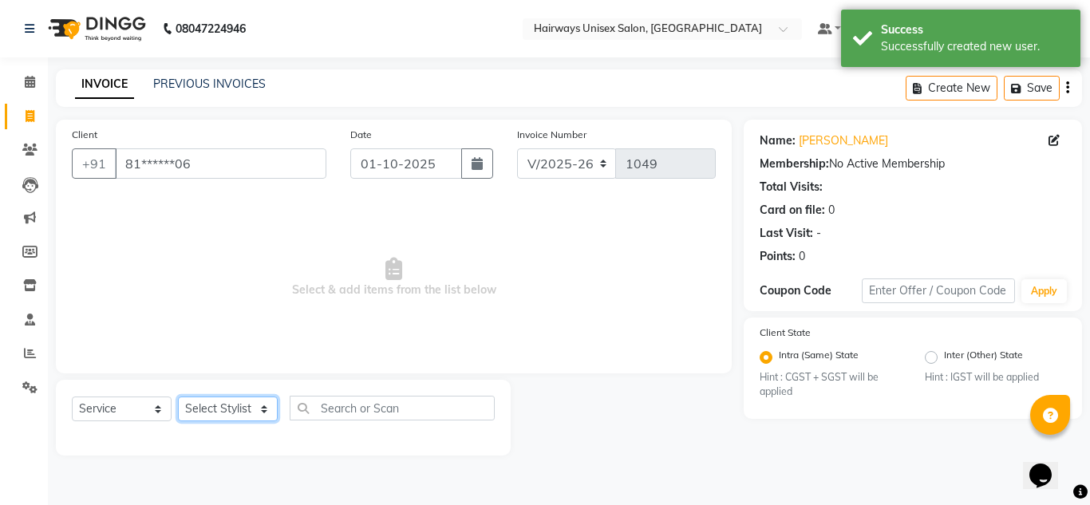
click at [223, 413] on select "Select Stylist [PERSON_NAME] ALIM [PERSON_NAME] Front Desk [PERSON_NAME] [PERSO…" at bounding box center [228, 409] width 100 height 25
select select "13179"
click at [178, 397] on select "Select Stylist [PERSON_NAME] ALIM [PERSON_NAME] Front Desk [PERSON_NAME] [PERSO…" at bounding box center [228, 409] width 100 height 25
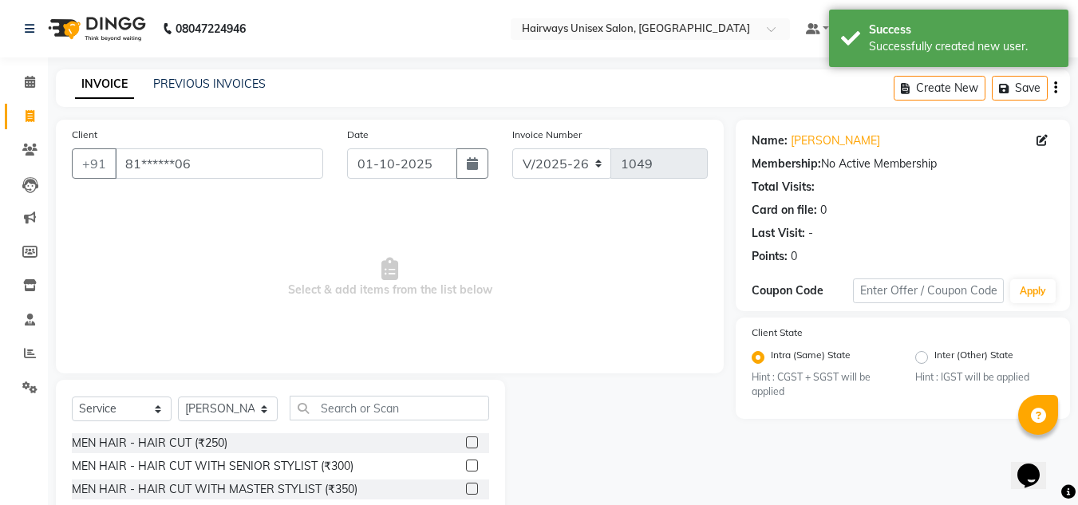
click at [466, 464] on label at bounding box center [472, 466] width 12 height 12
click at [466, 464] on input "checkbox" at bounding box center [471, 466] width 10 height 10
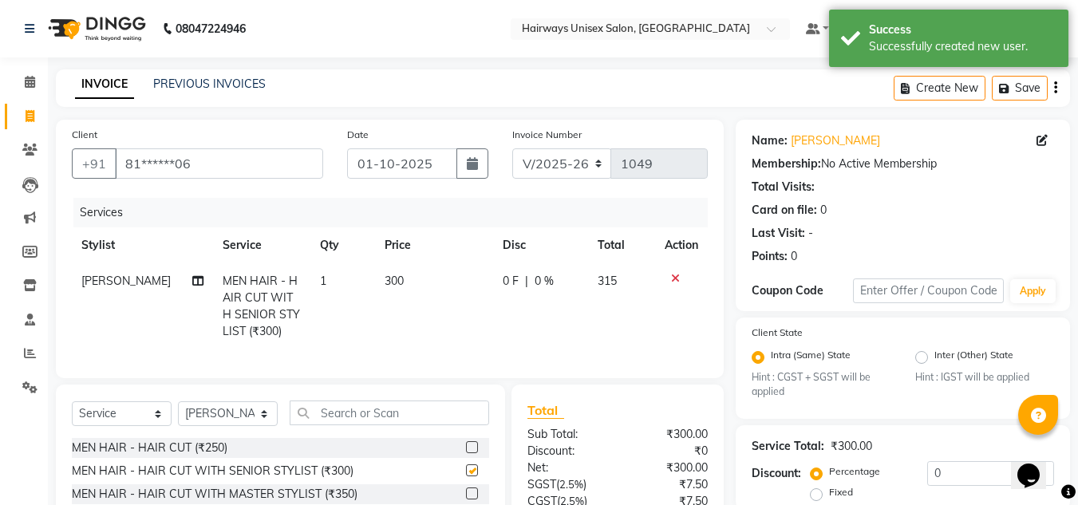
checkbox input "false"
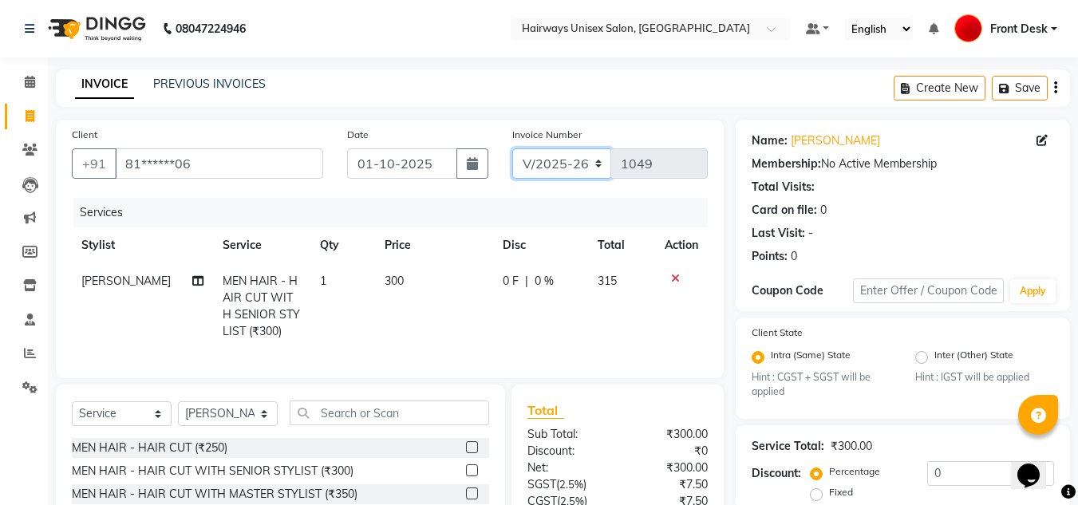
click at [566, 168] on select "INV/25-26 V/2025-26" at bounding box center [562, 163] width 100 height 30
select select "6958"
click at [512, 148] on select "INV/25-26 V/2025-26" at bounding box center [562, 163] width 100 height 30
type input "0743"
click at [1056, 89] on icon "button" at bounding box center [1055, 88] width 3 height 1
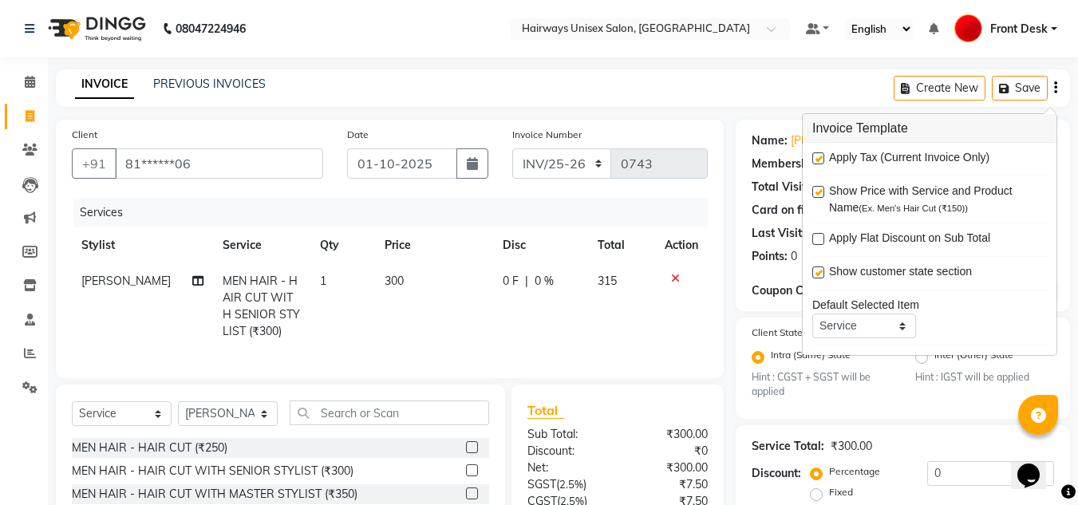
click at [819, 154] on label at bounding box center [818, 158] width 12 height 12
click at [819, 154] on input "checkbox" at bounding box center [817, 159] width 10 height 10
checkbox input "false"
click at [713, 300] on div "Client +91 81******06 Date 01-10-2025 Invoice Number INV/25-26 V/2025-26 0743 S…" at bounding box center [390, 249] width 668 height 259
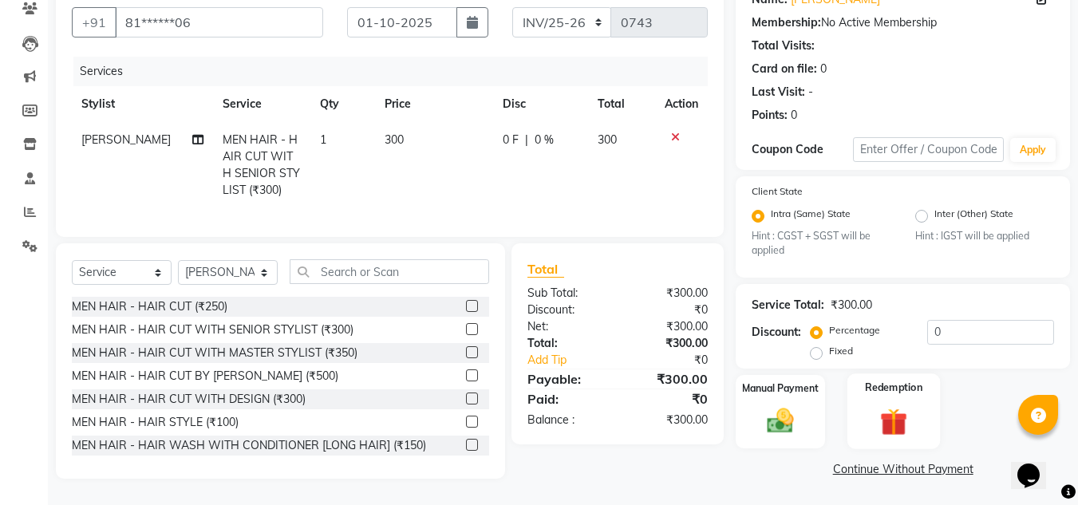
scroll to position [151, 0]
click at [780, 409] on img at bounding box center [780, 421] width 45 height 32
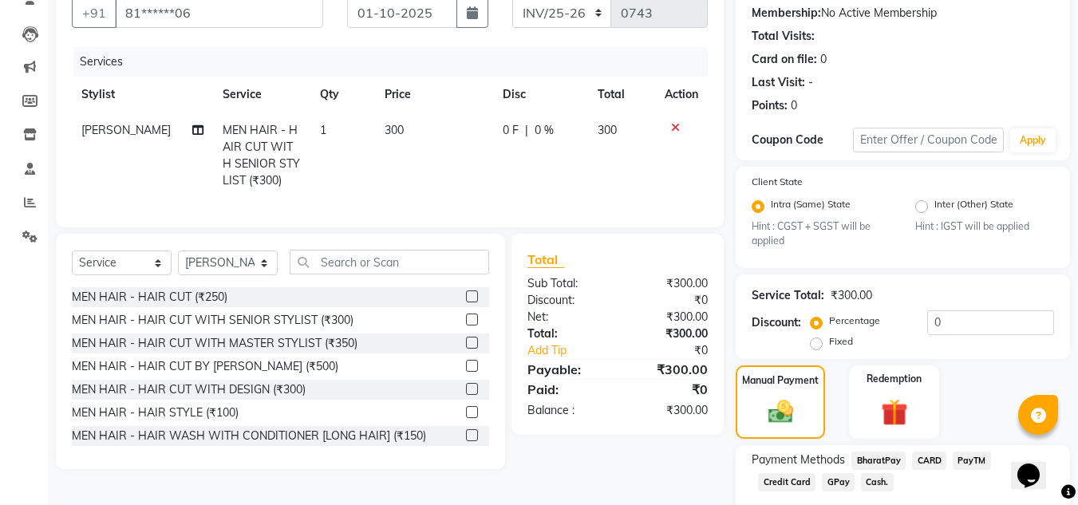
click at [861, 480] on span "Cash." at bounding box center [877, 482] width 33 height 18
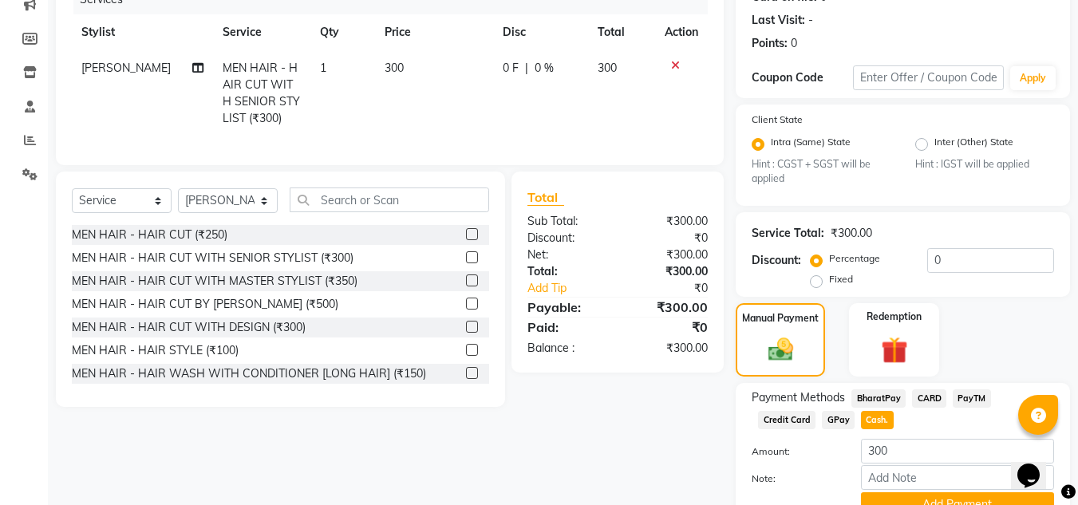
scroll to position [288, 0]
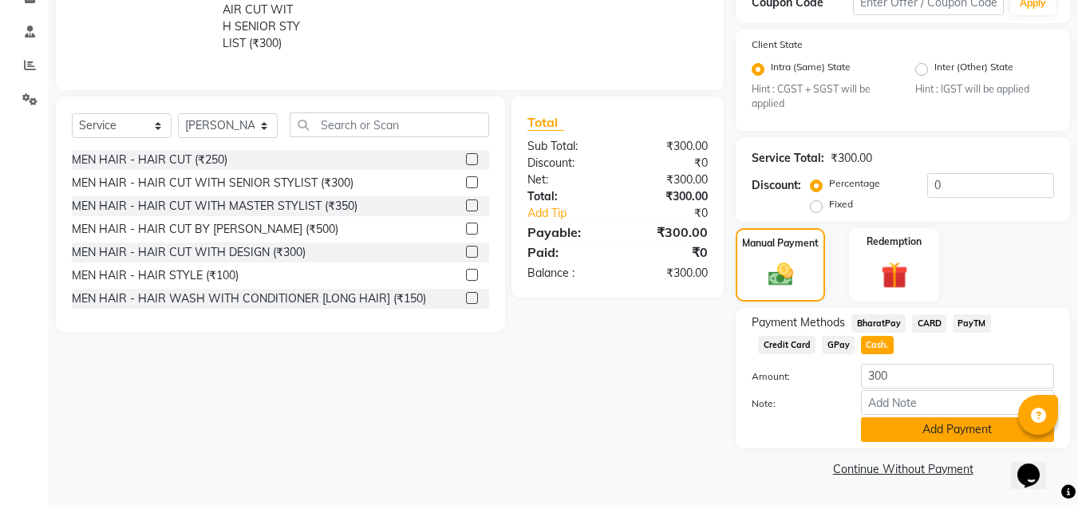
click at [924, 431] on button "Add Payment" at bounding box center [957, 429] width 193 height 25
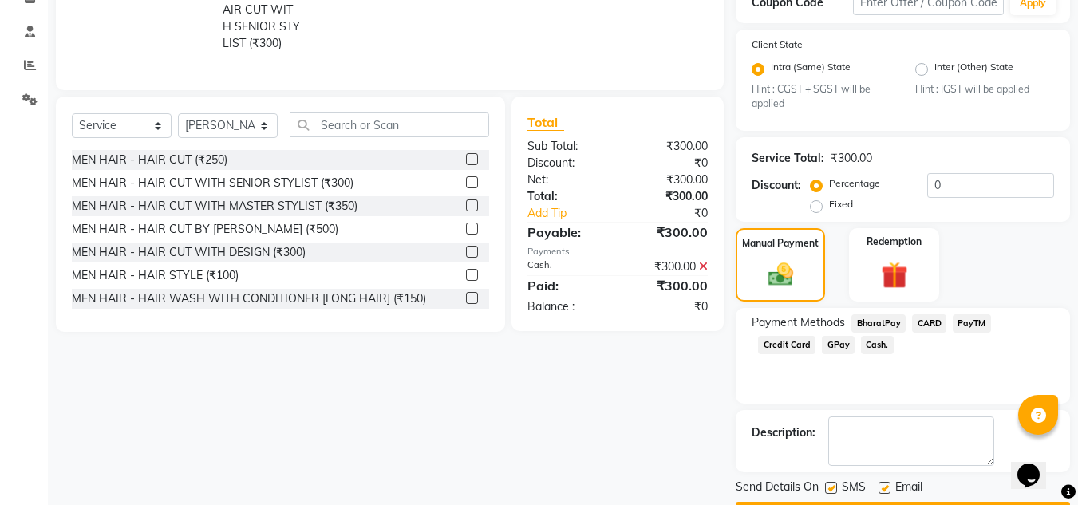
click at [831, 486] on label at bounding box center [831, 488] width 12 height 12
click at [831, 486] on input "checkbox" at bounding box center [830, 489] width 10 height 10
checkbox input "false"
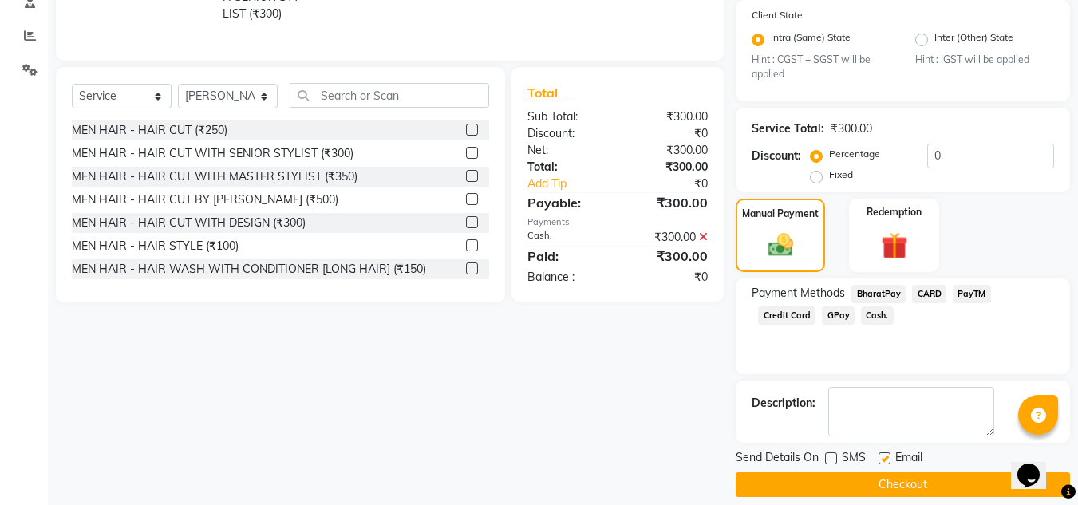
scroll to position [334, 0]
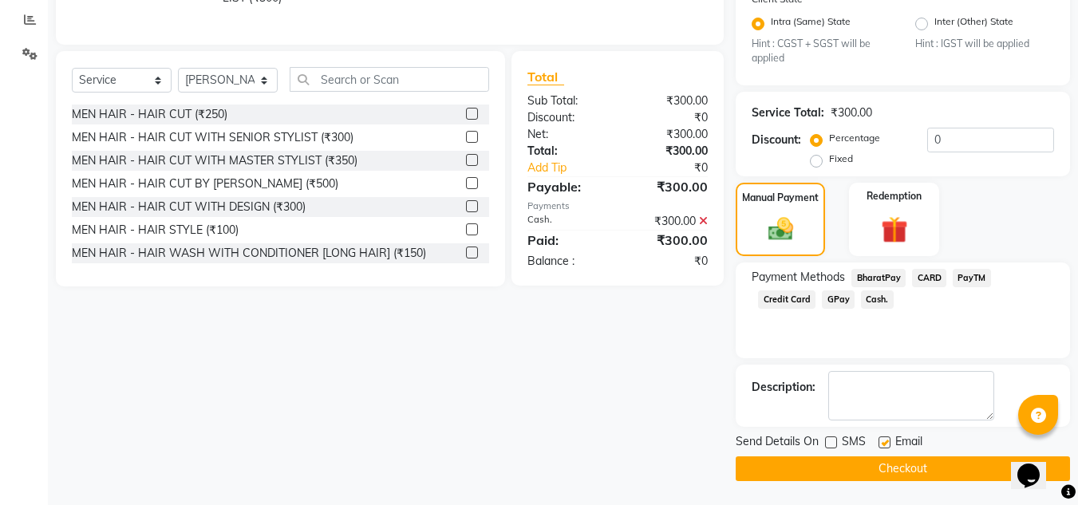
click at [856, 466] on button "Checkout" at bounding box center [903, 468] width 334 height 25
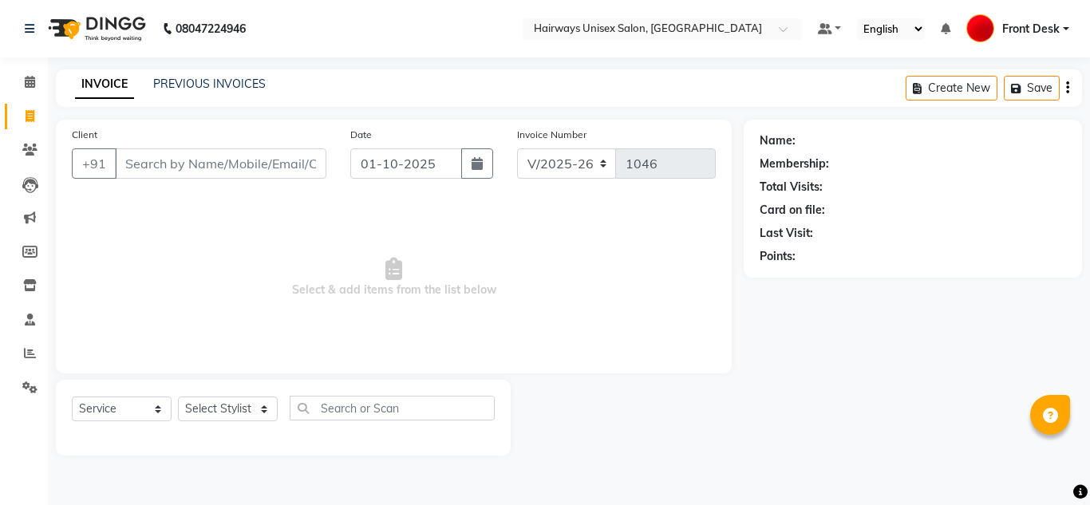
select select "786"
select select "service"
click at [235, 153] on input "Client" at bounding box center [220, 163] width 211 height 30
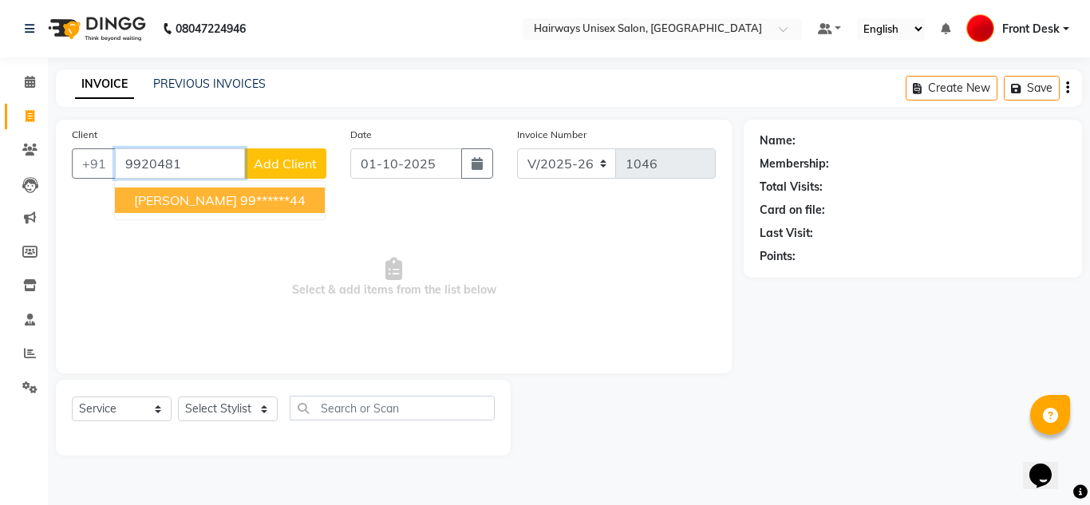
click at [240, 200] on ngb-highlight "99******44" at bounding box center [272, 200] width 65 height 16
type input "99******44"
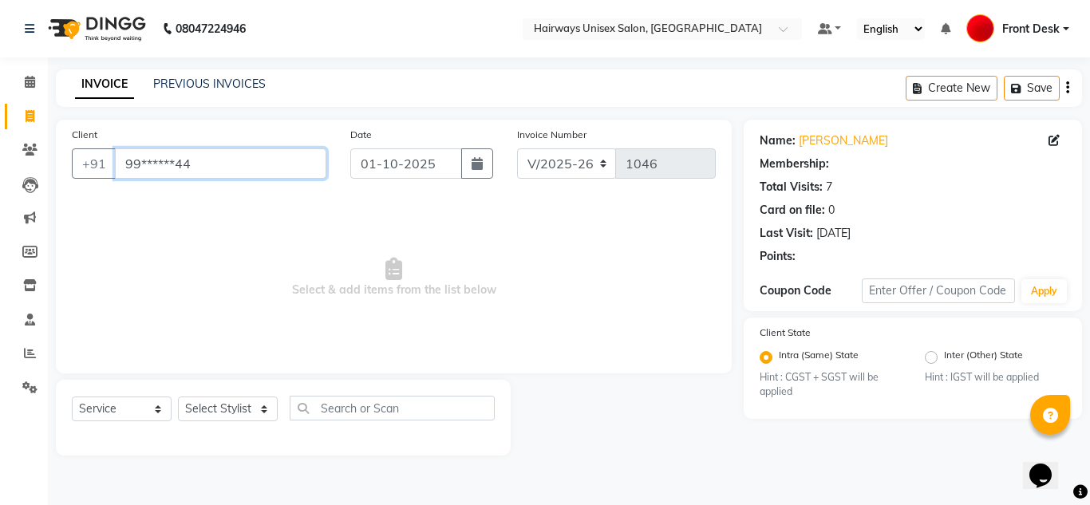
click at [231, 157] on input "99******44" at bounding box center [220, 163] width 211 height 30
select select "1: Object"
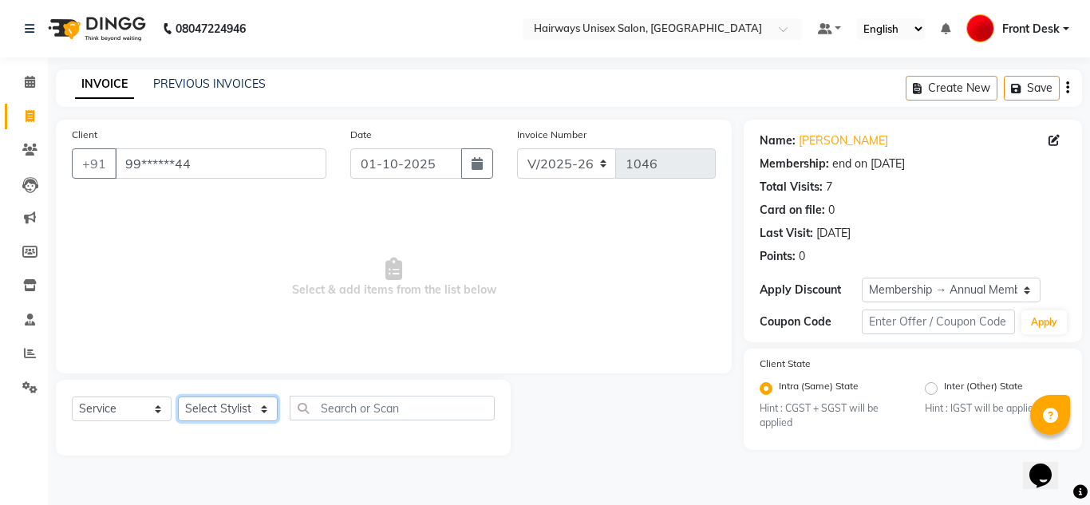
click at [211, 416] on select "Select Stylist [PERSON_NAME] ALIM [PERSON_NAME] Front Desk [PERSON_NAME] [PERSO…" at bounding box center [228, 409] width 100 height 25
select select "13394"
click at [178, 397] on select "Select Stylist [PERSON_NAME] ALIM [PERSON_NAME] Front Desk [PERSON_NAME] [PERSO…" at bounding box center [228, 409] width 100 height 25
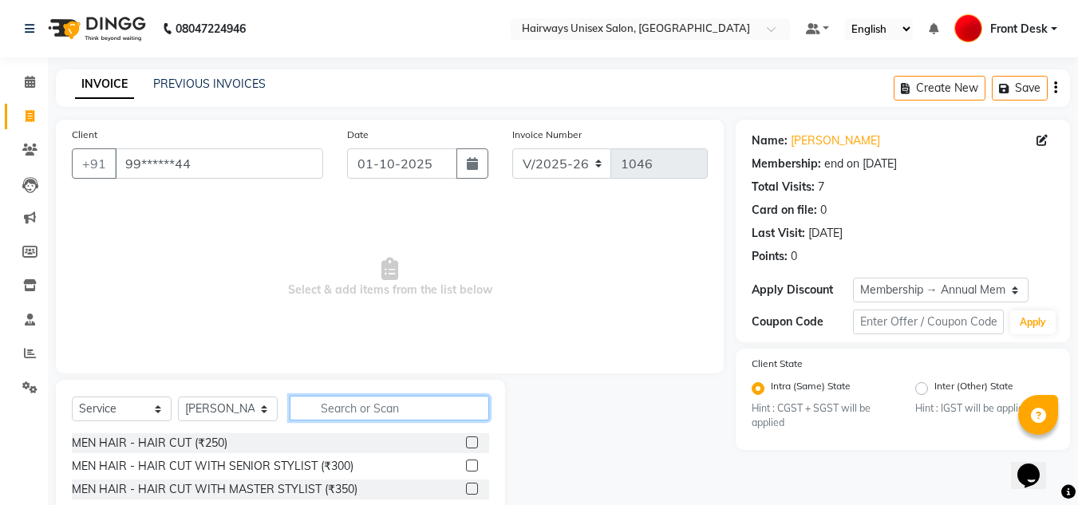
click at [404, 401] on input "text" at bounding box center [389, 408] width 199 height 25
type input "NAIL"
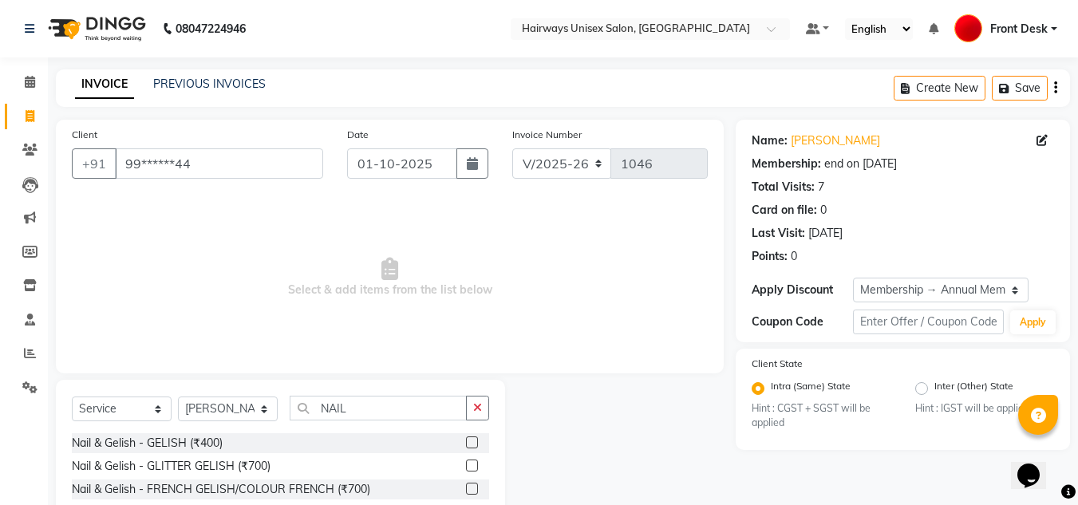
click at [466, 461] on label at bounding box center [472, 466] width 12 height 12
click at [466, 461] on input "checkbox" at bounding box center [471, 466] width 10 height 10
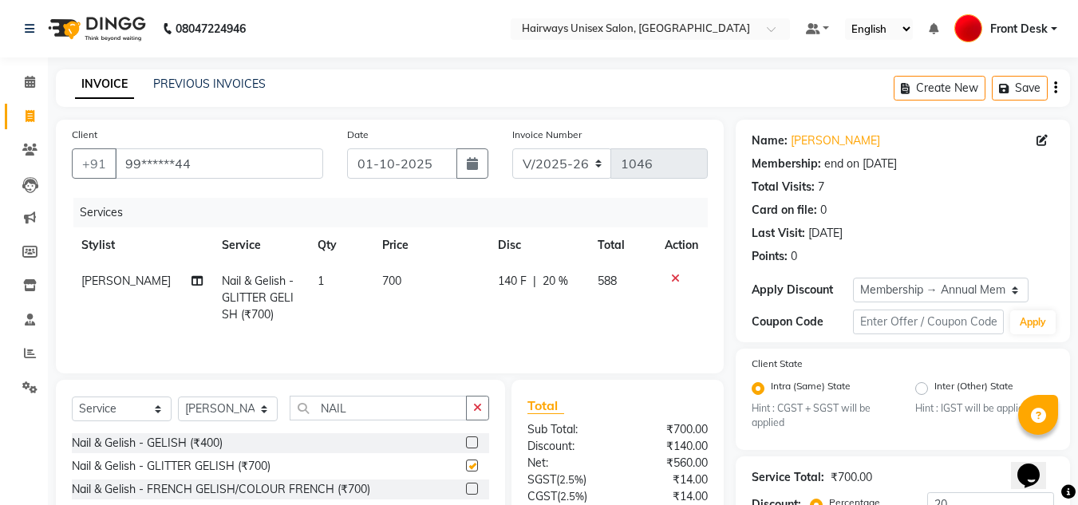
checkbox input "false"
click at [539, 164] on select "INV/25-26 V/2025-26" at bounding box center [562, 163] width 100 height 30
click at [625, 314] on td "588" at bounding box center [621, 297] width 67 height 69
select select "13394"
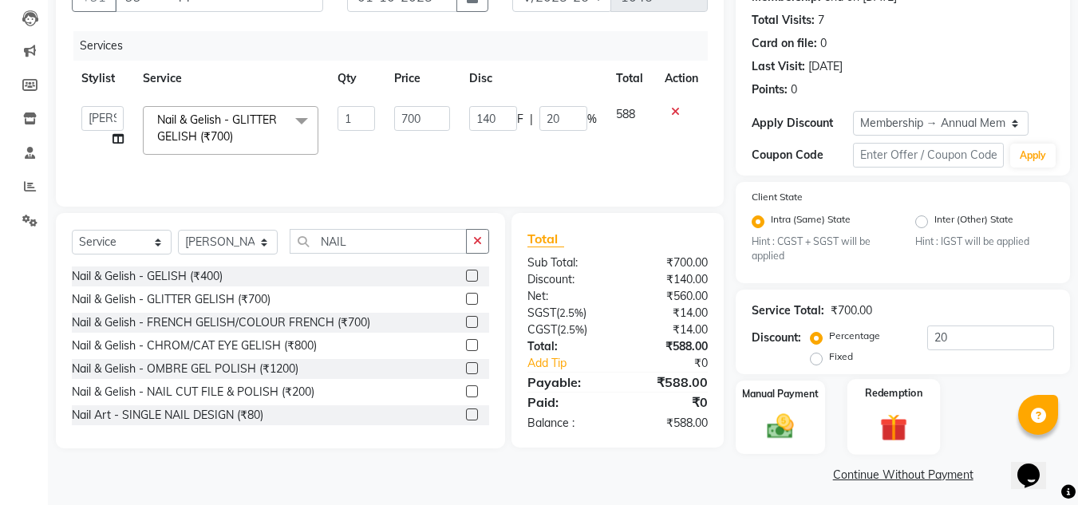
scroll to position [172, 0]
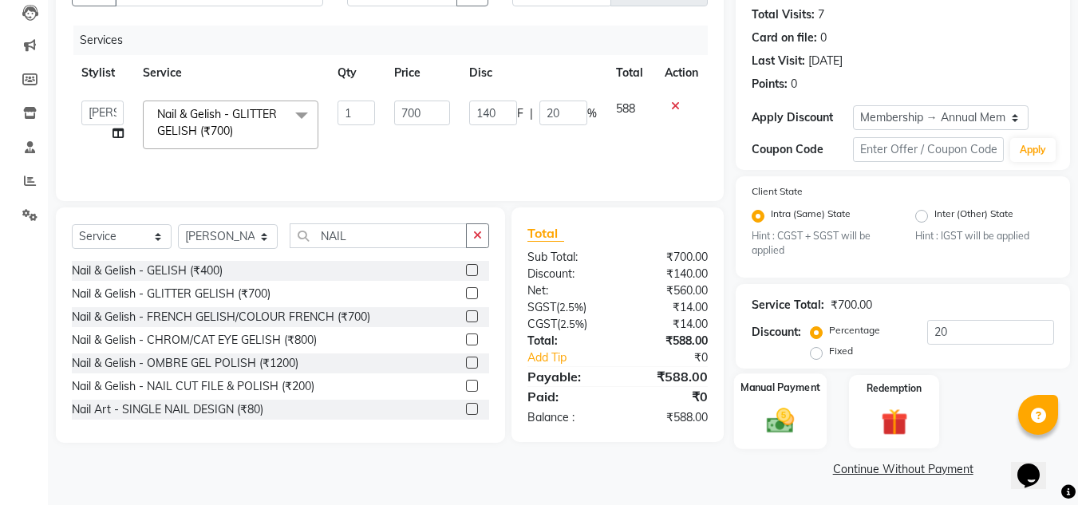
click at [779, 421] on img at bounding box center [780, 421] width 45 height 32
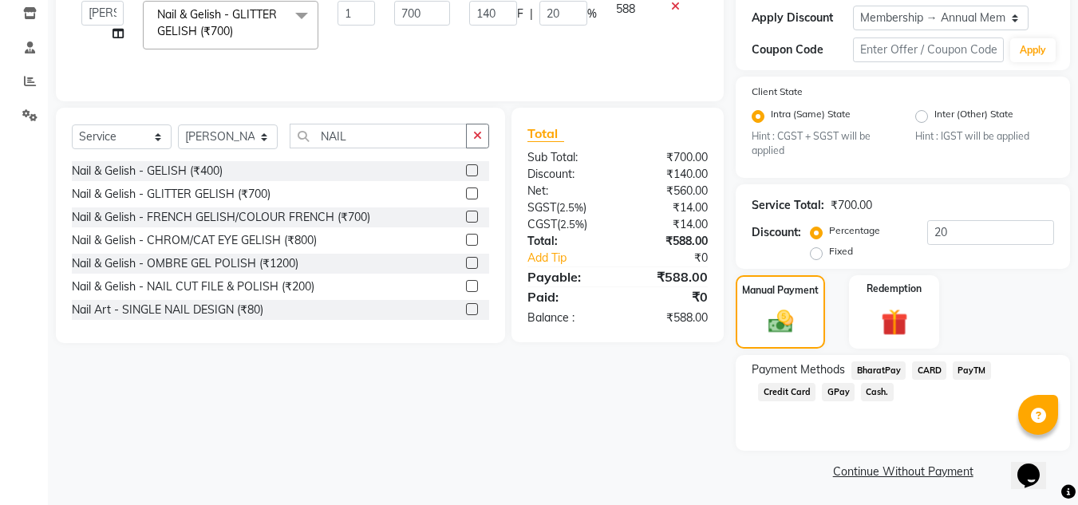
scroll to position [274, 0]
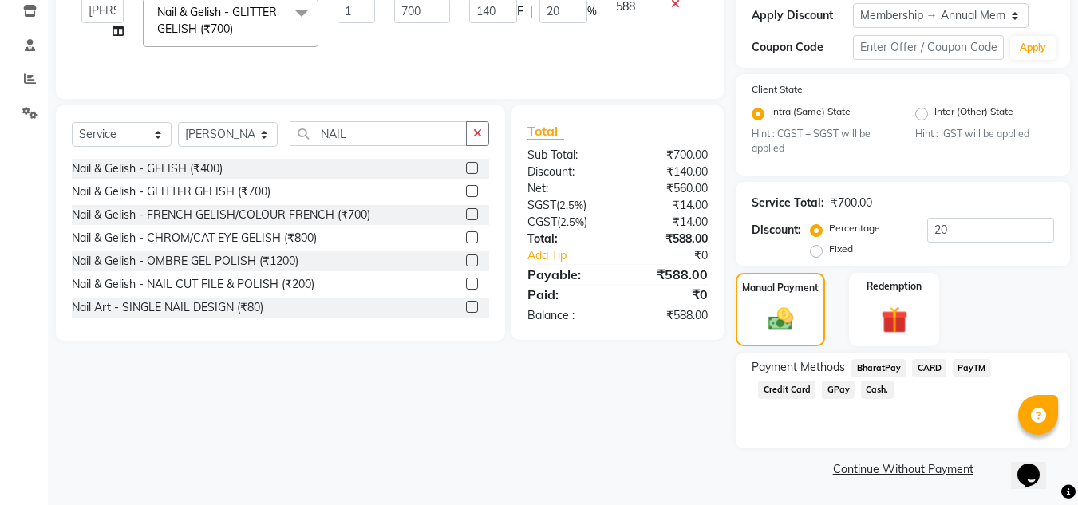
click at [822, 391] on span "GPay" at bounding box center [838, 390] width 33 height 18
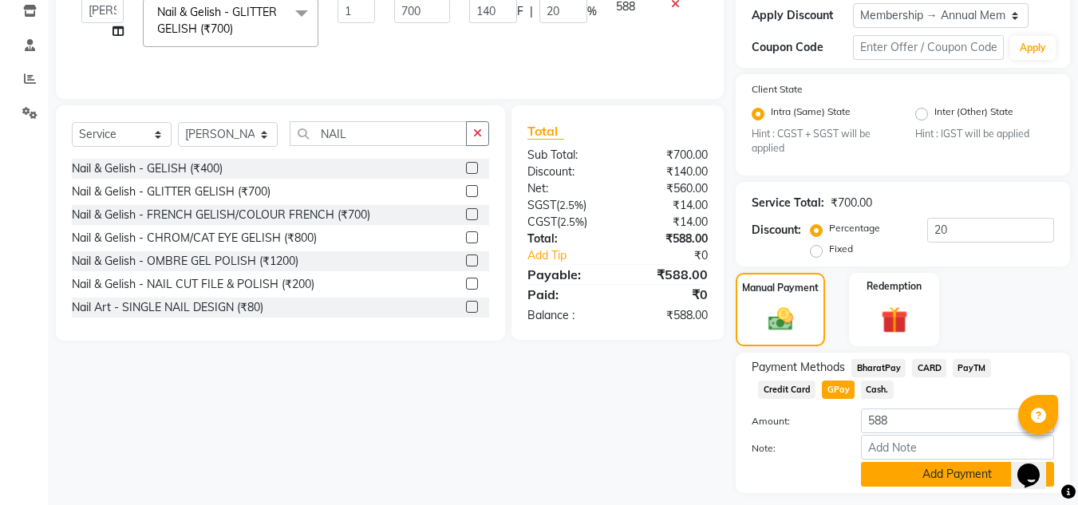
click at [881, 479] on button "Add Payment" at bounding box center [957, 474] width 193 height 25
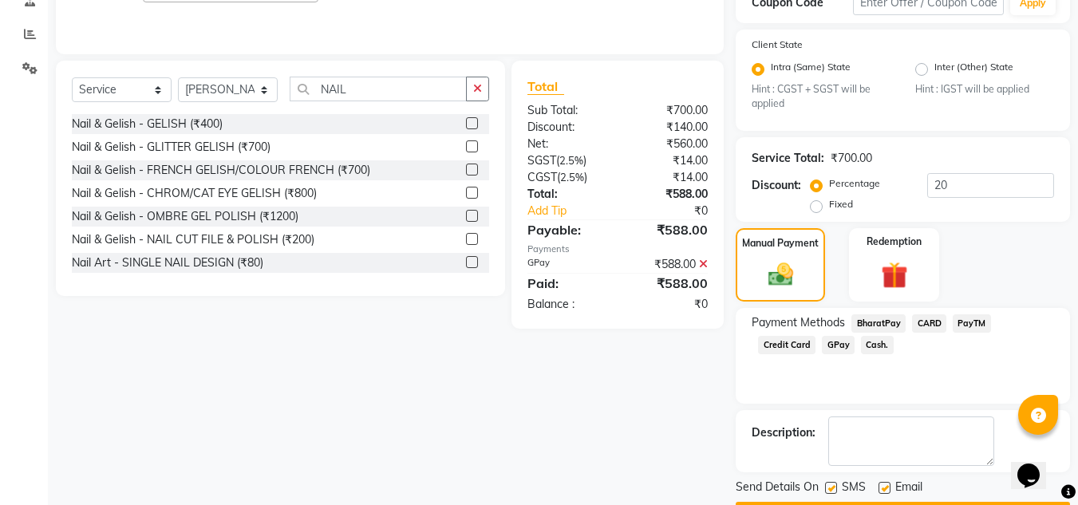
scroll to position [365, 0]
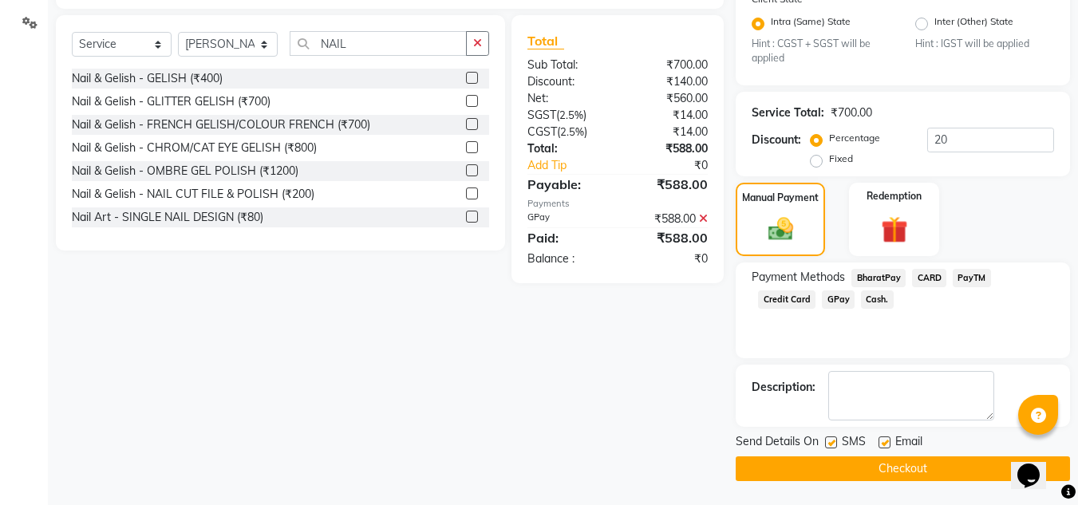
click at [830, 439] on label at bounding box center [831, 442] width 12 height 12
click at [830, 439] on input "checkbox" at bounding box center [830, 443] width 10 height 10
checkbox input "false"
click at [839, 471] on button "Checkout" at bounding box center [903, 468] width 334 height 25
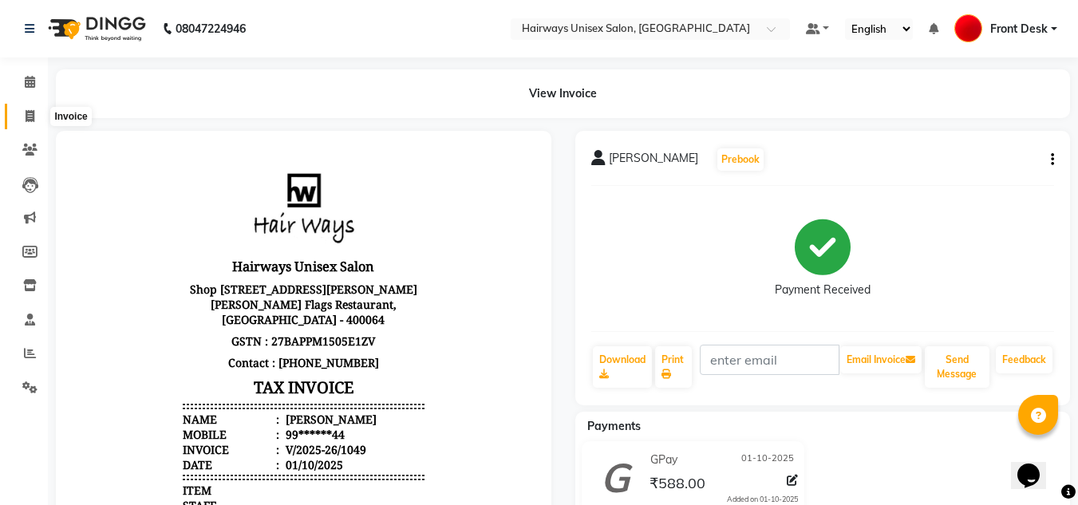
click at [26, 121] on icon at bounding box center [30, 116] width 9 height 12
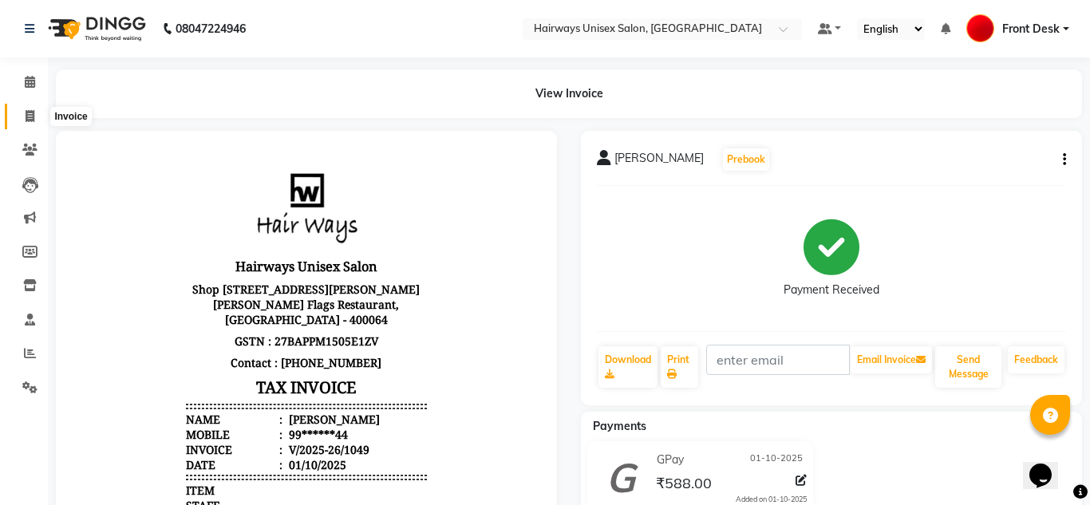
select select "786"
select select "service"
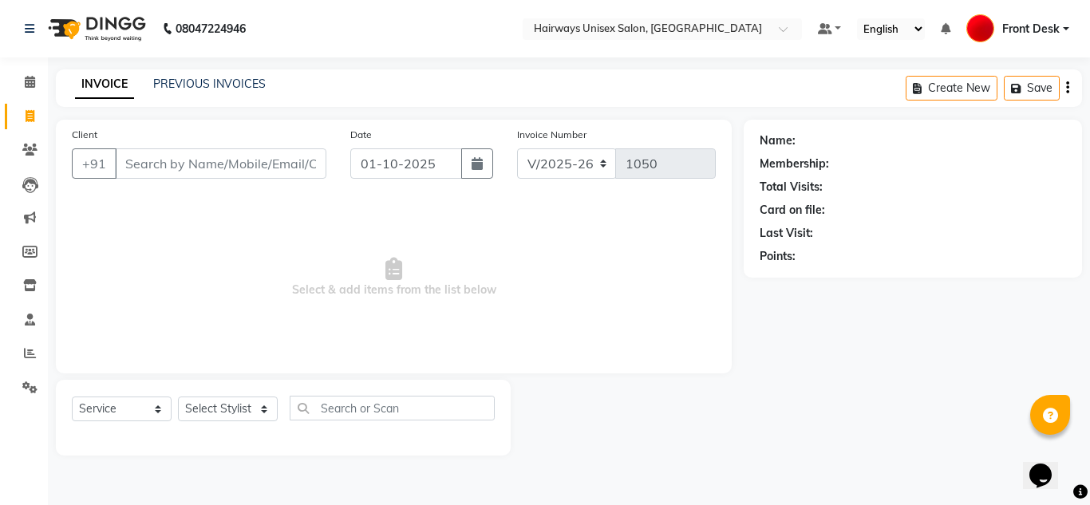
click at [421, 211] on span "Select & add items from the list below" at bounding box center [394, 278] width 644 height 160
click at [524, 239] on span "Select & add items from the list below" at bounding box center [394, 278] width 644 height 160
